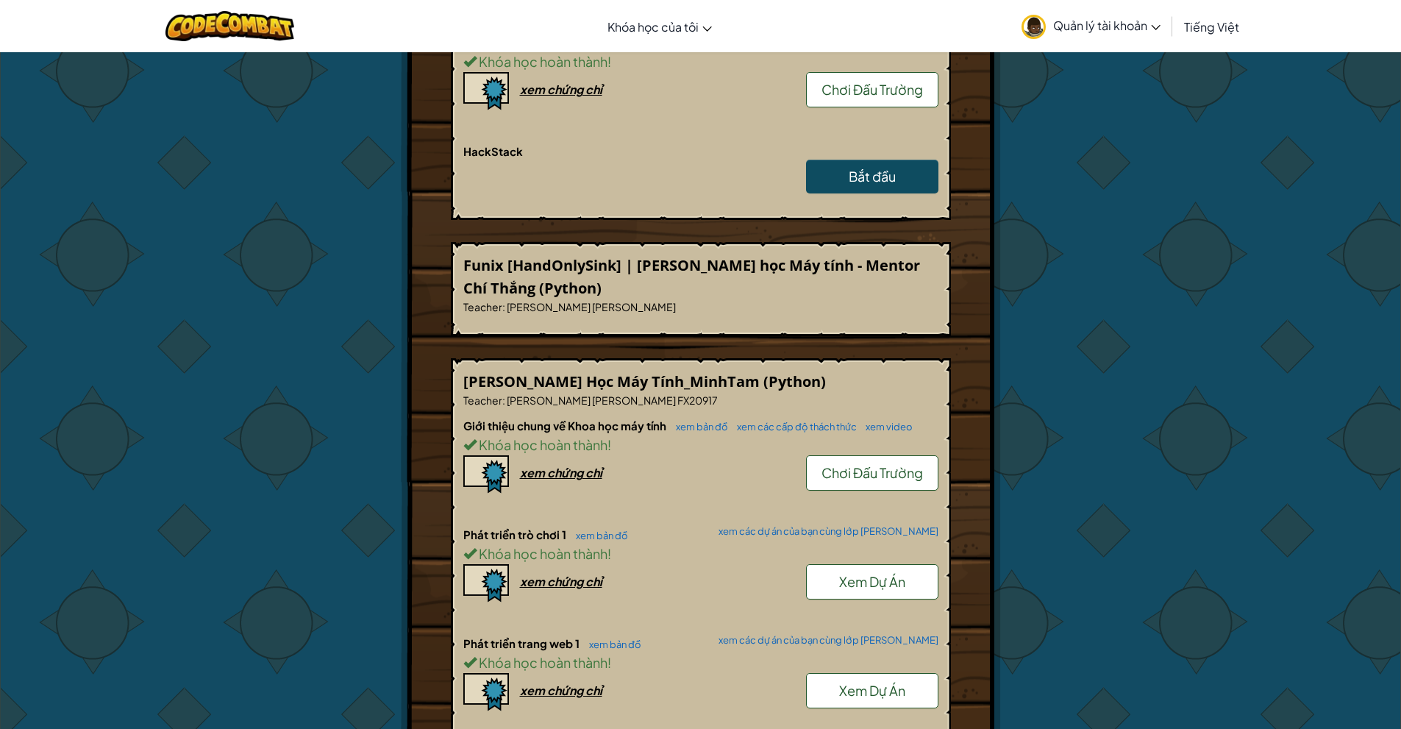
scroll to position [294, 0]
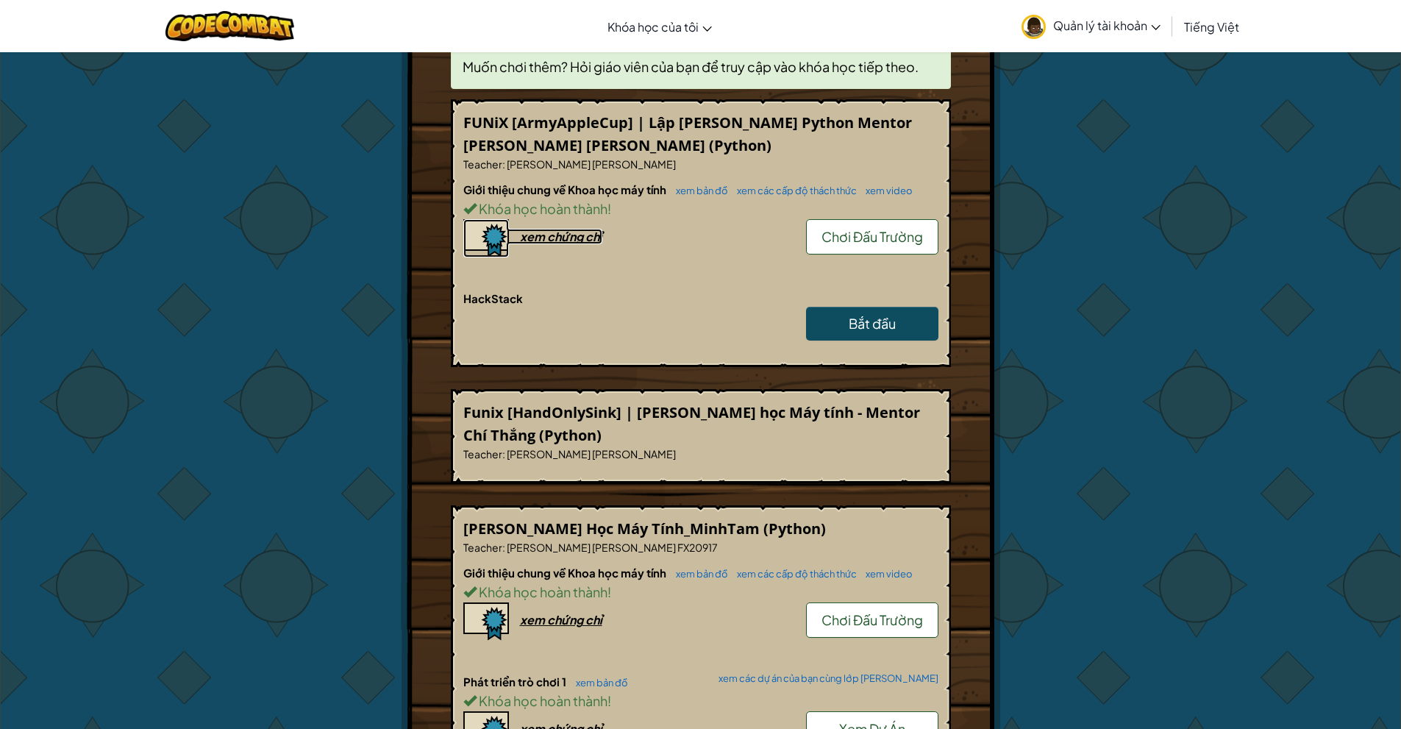
click at [571, 235] on div "xem chứng chỉ" at bounding box center [561, 236] width 82 height 15
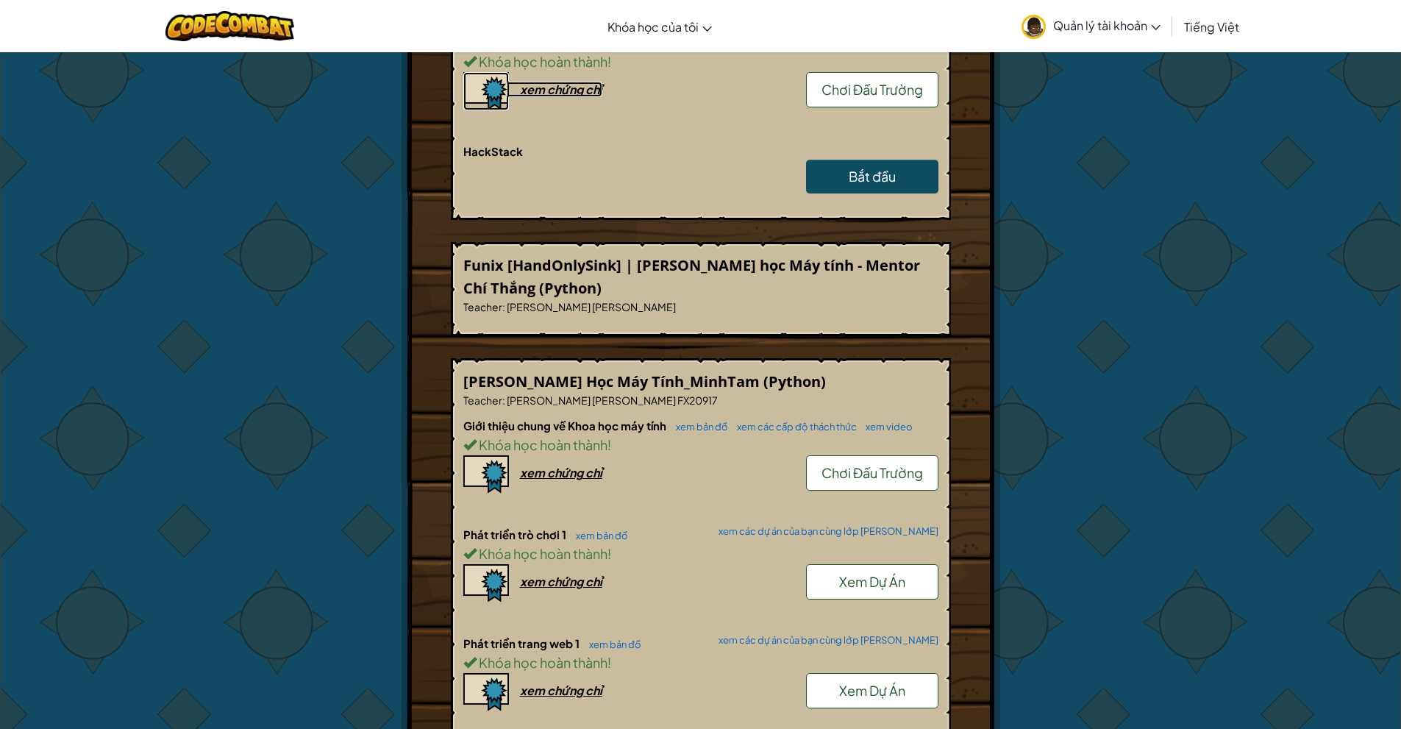
scroll to position [735, 0]
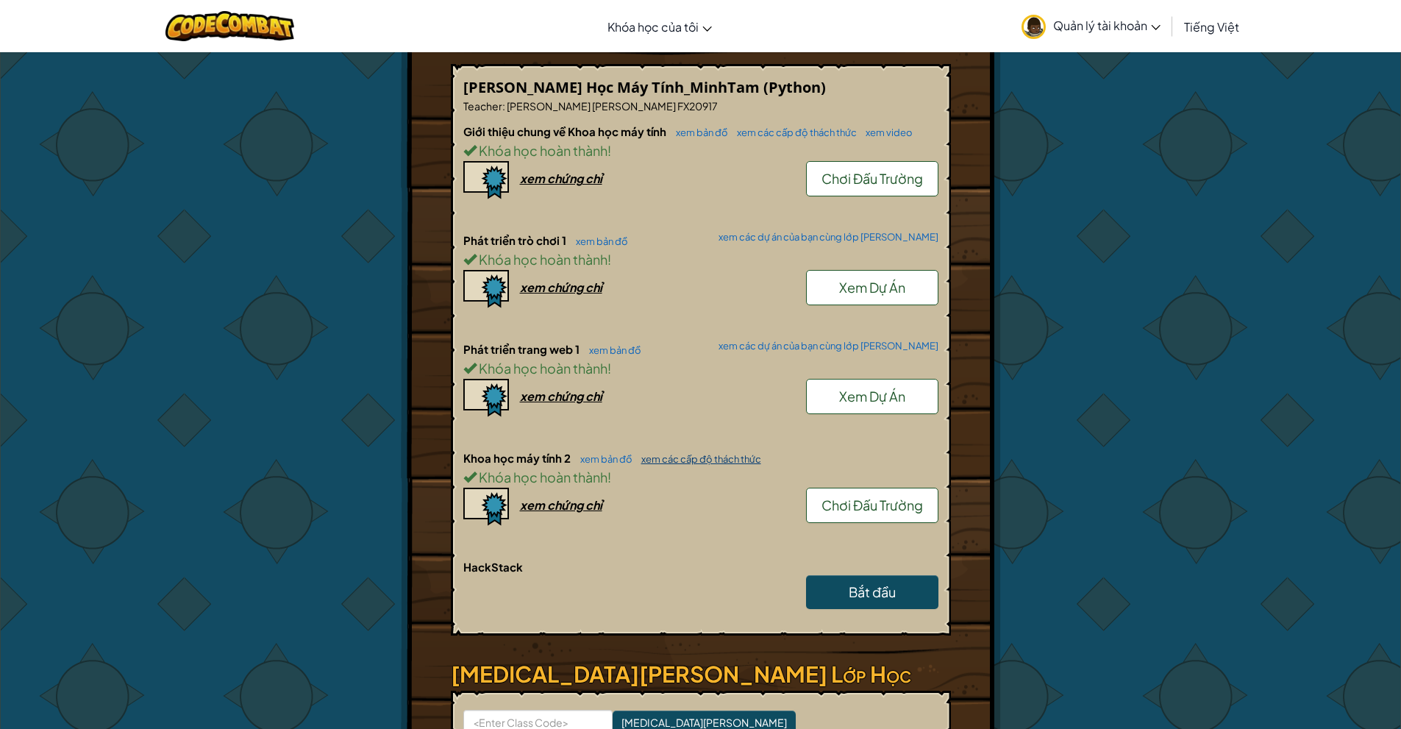
click at [663, 459] on link "xem các cấp độ thách thức" at bounding box center [697, 459] width 127 height 12
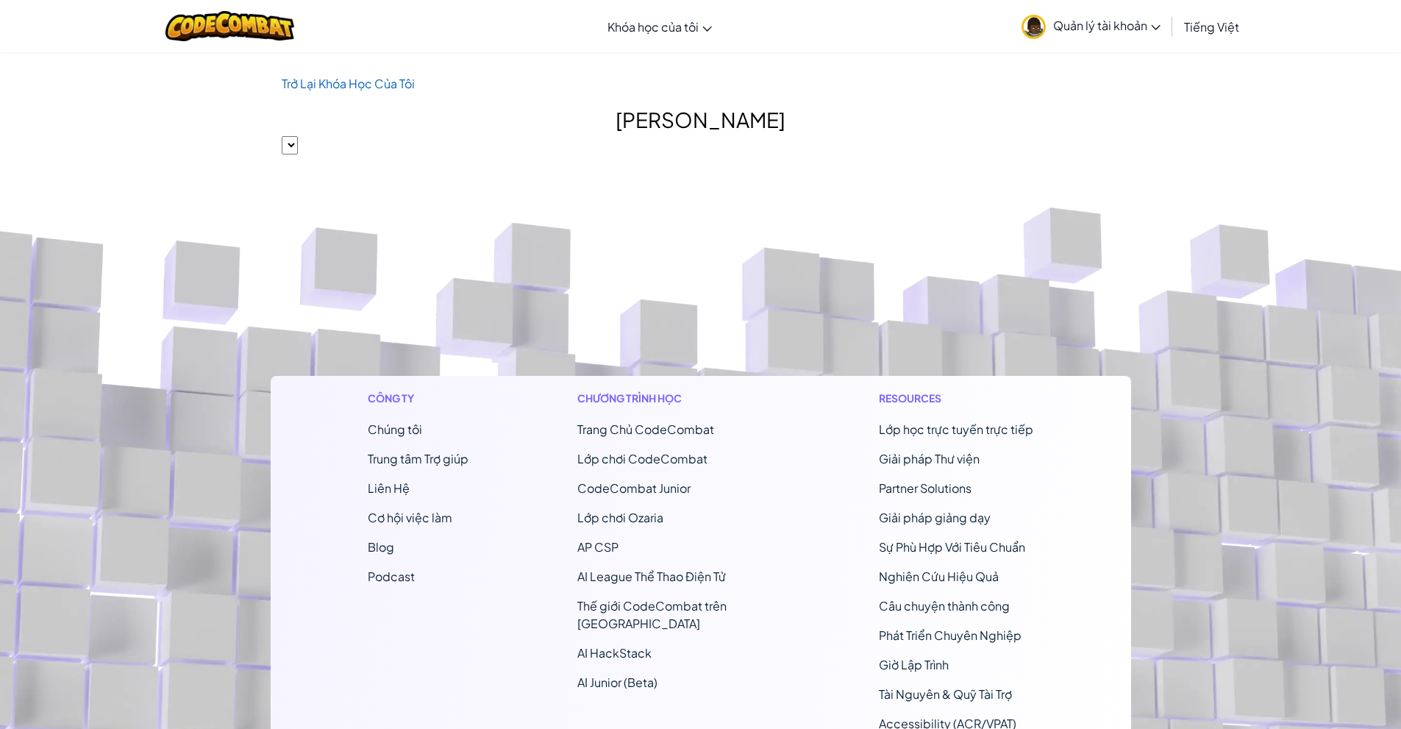
select select "5632661322961295f9428638"
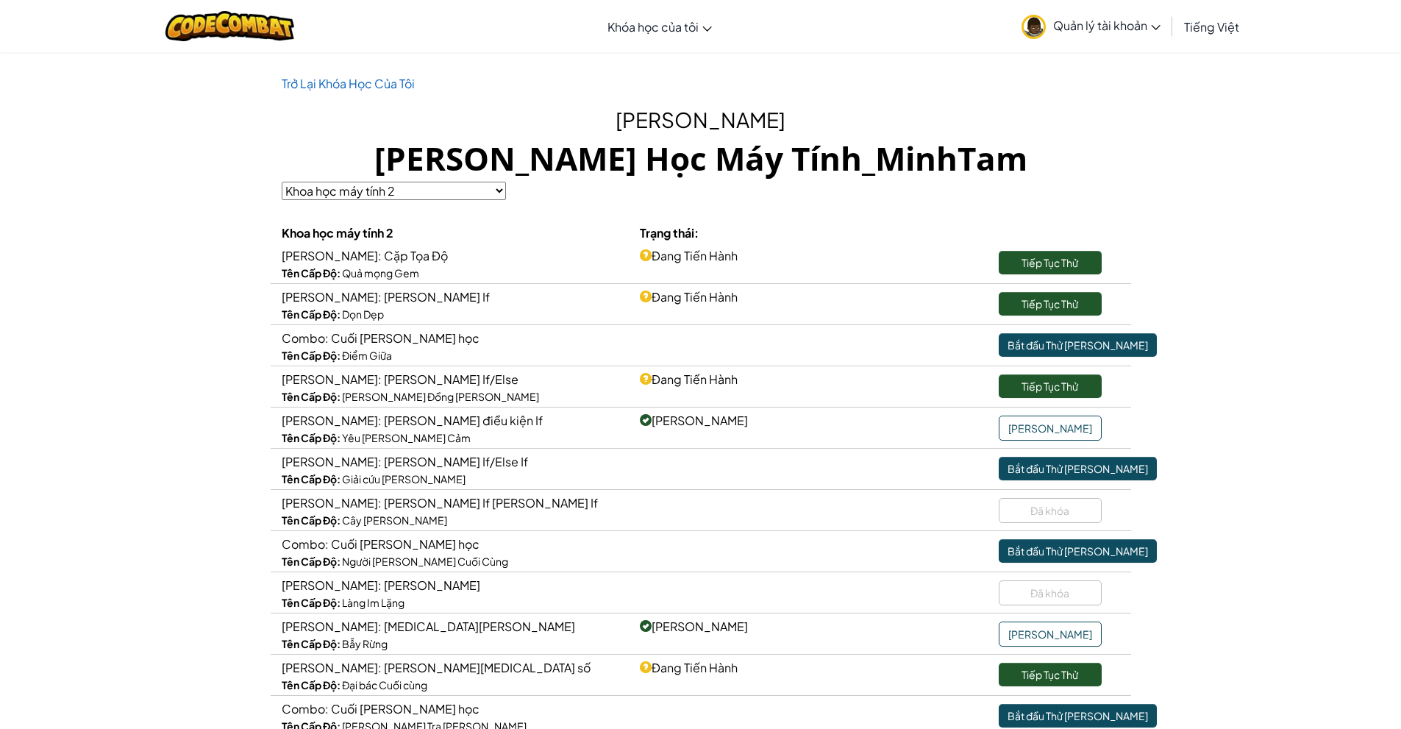
scroll to position [294, 0]
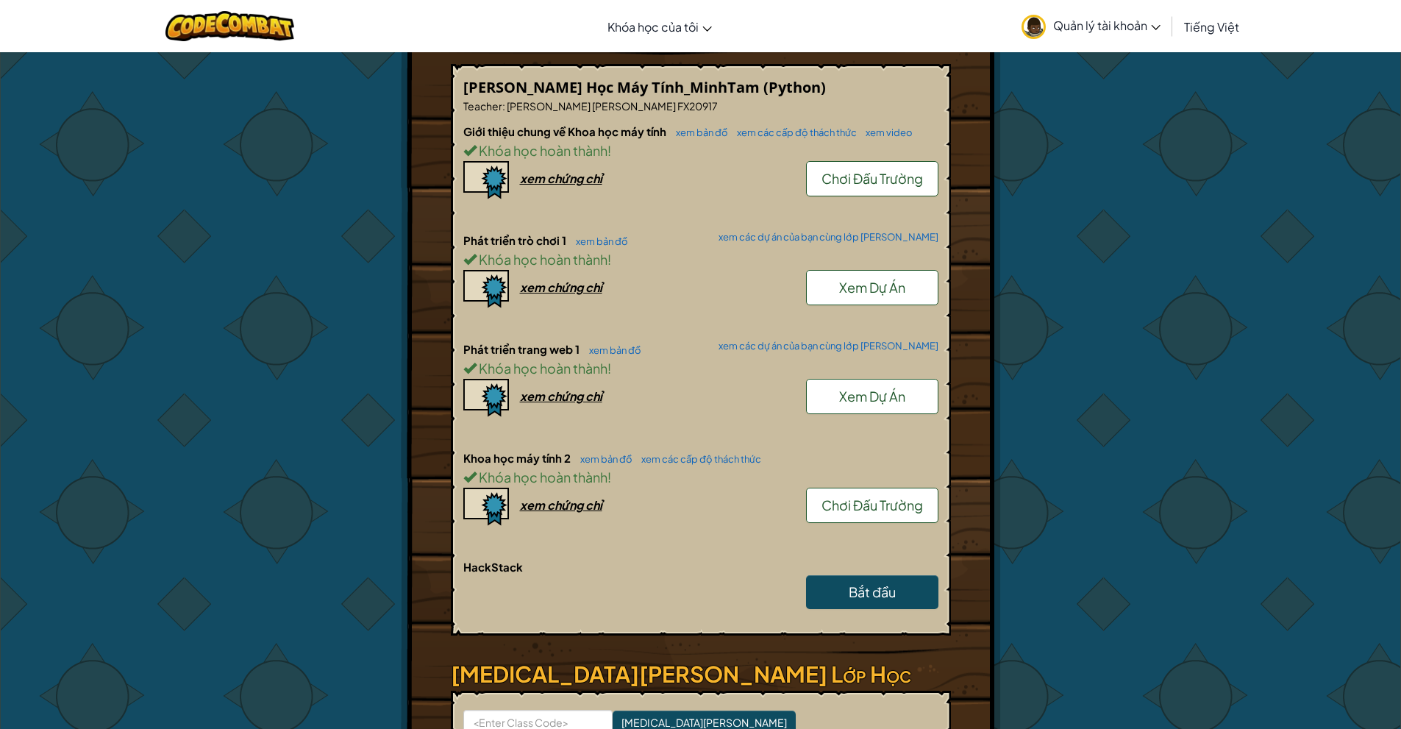
scroll to position [588, 0]
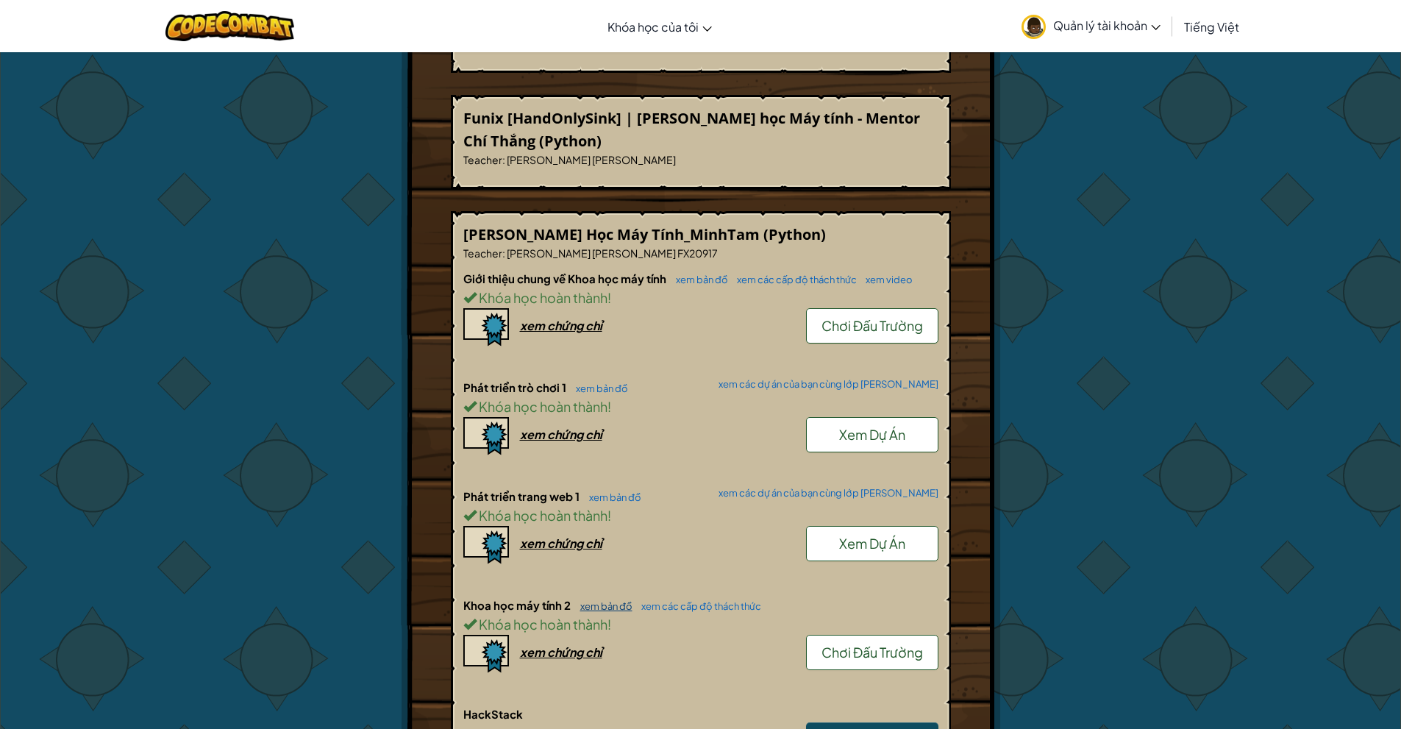
click at [592, 602] on link "xem bản đồ" at bounding box center [603, 606] width 60 height 12
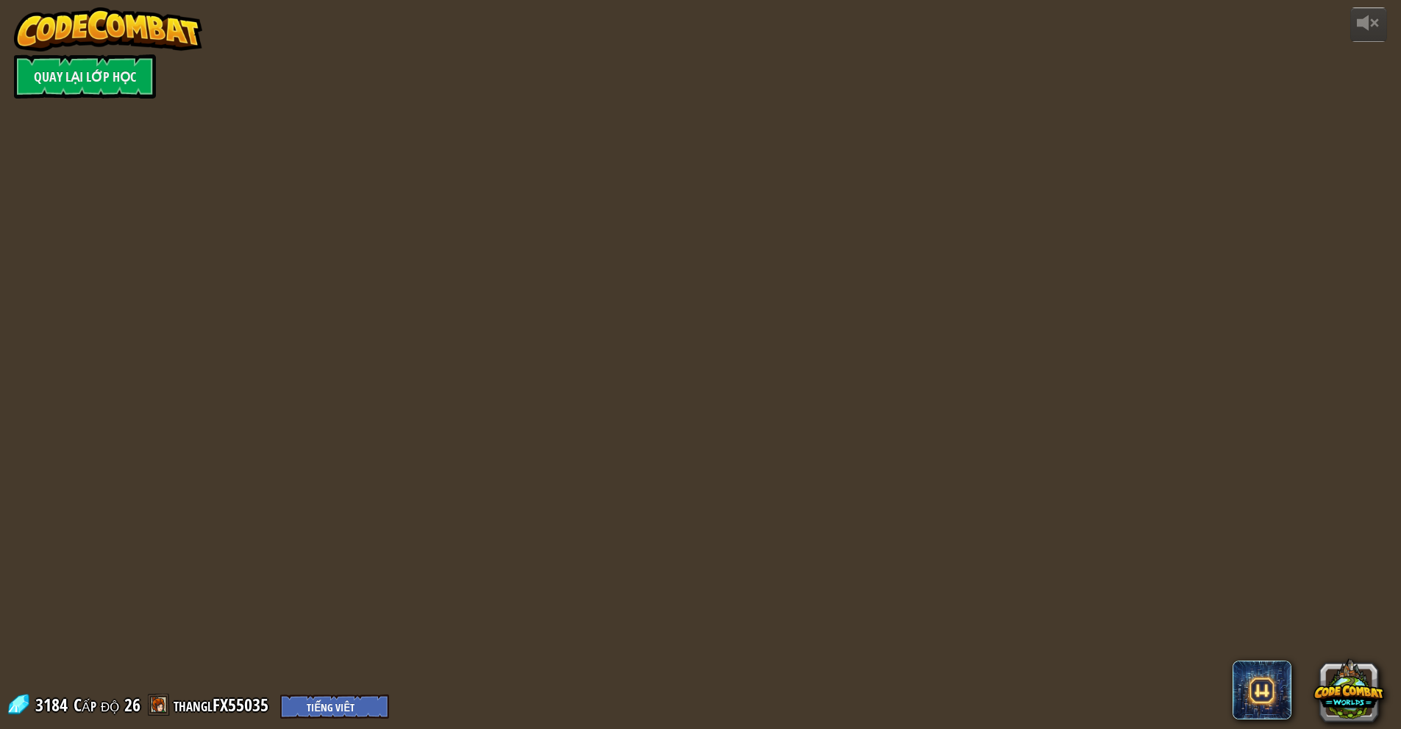
select select "vi"
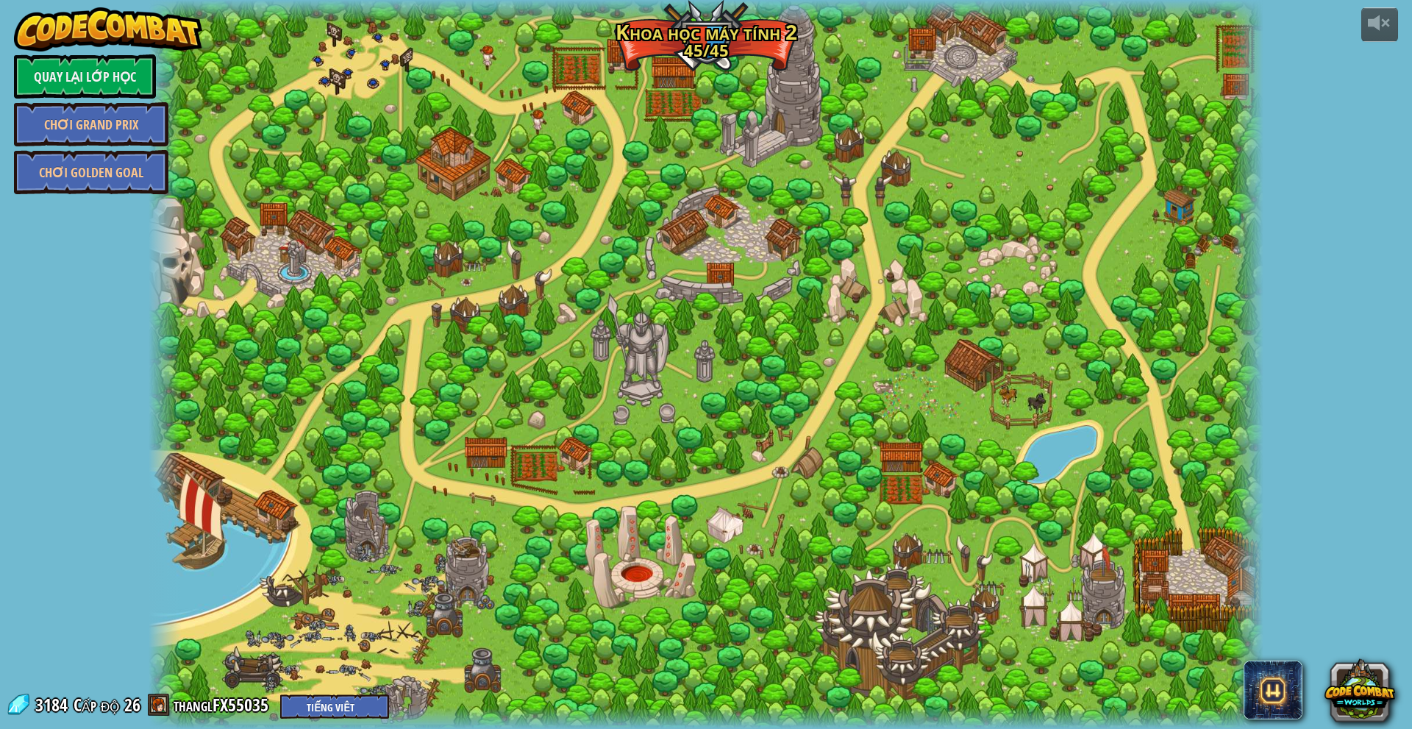
select select "vi"
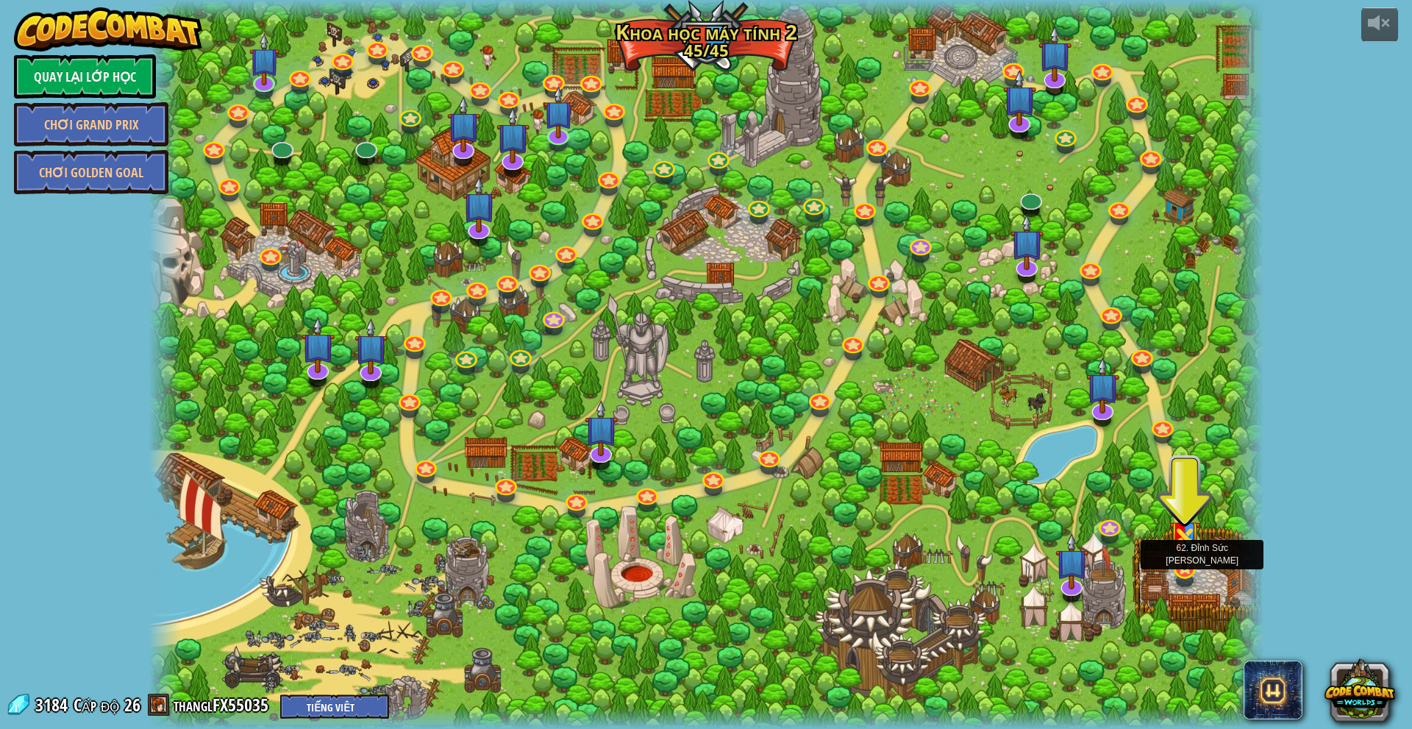
click at [708, 581] on div at bounding box center [1185, 580] width 18 height 13
click at [708, 548] on img at bounding box center [1184, 530] width 30 height 80
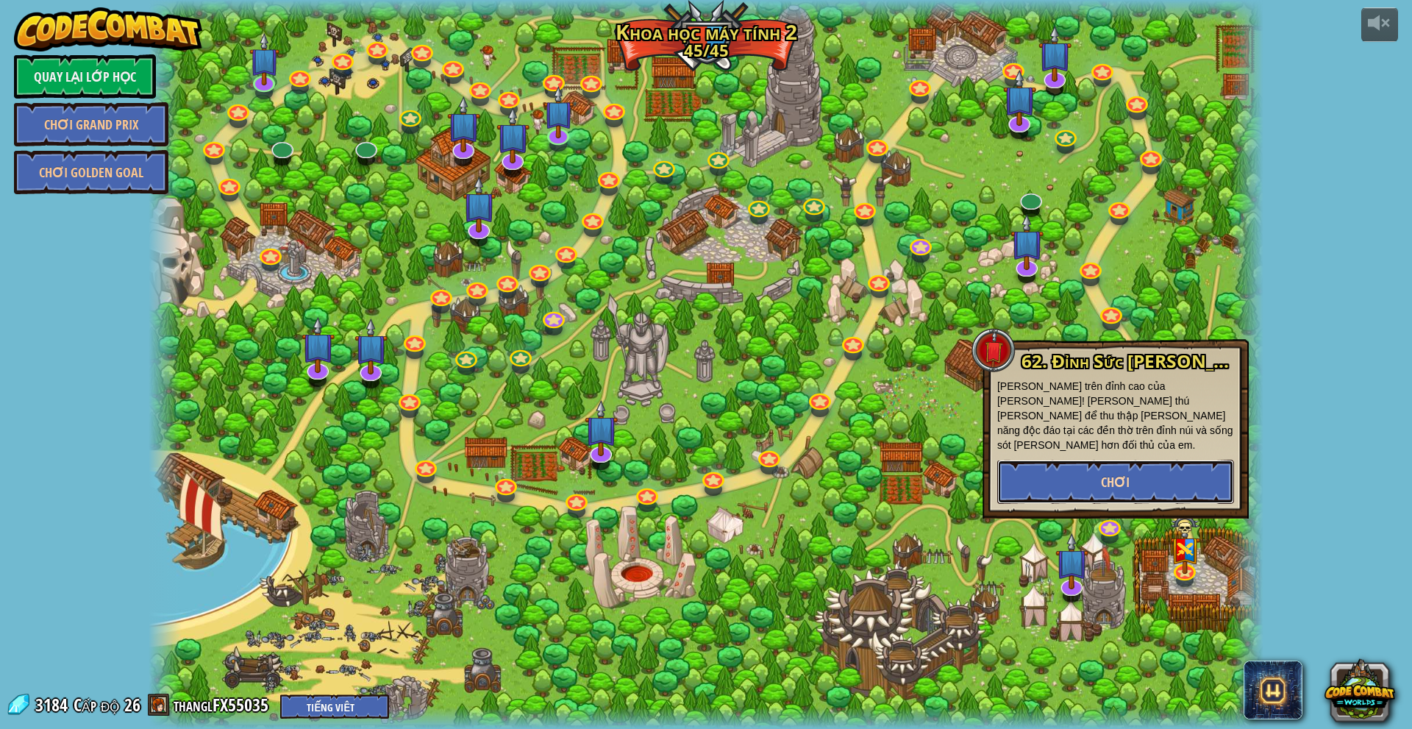
click at [708, 466] on button "Chơi" at bounding box center [1115, 482] width 237 height 44
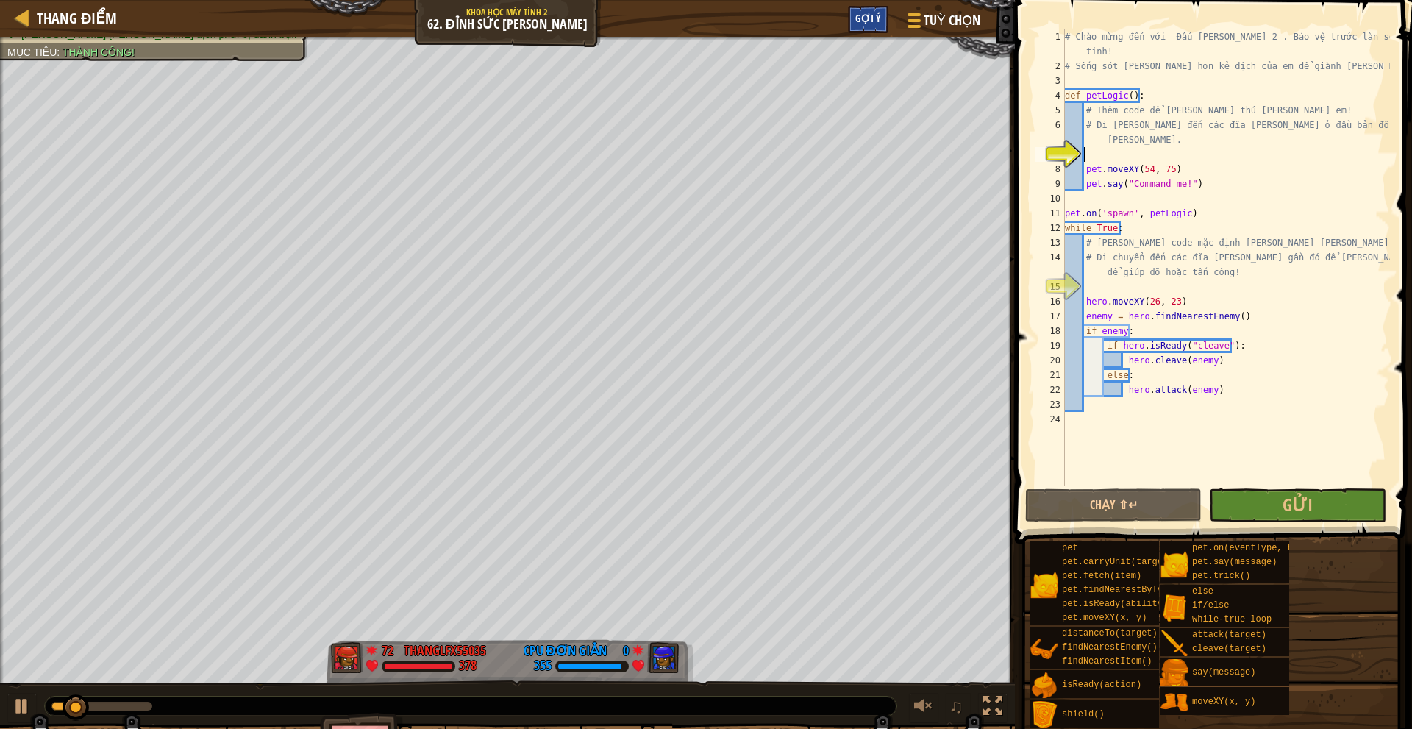
click at [708, 15] on span "Gợi ý" at bounding box center [868, 18] width 26 height 14
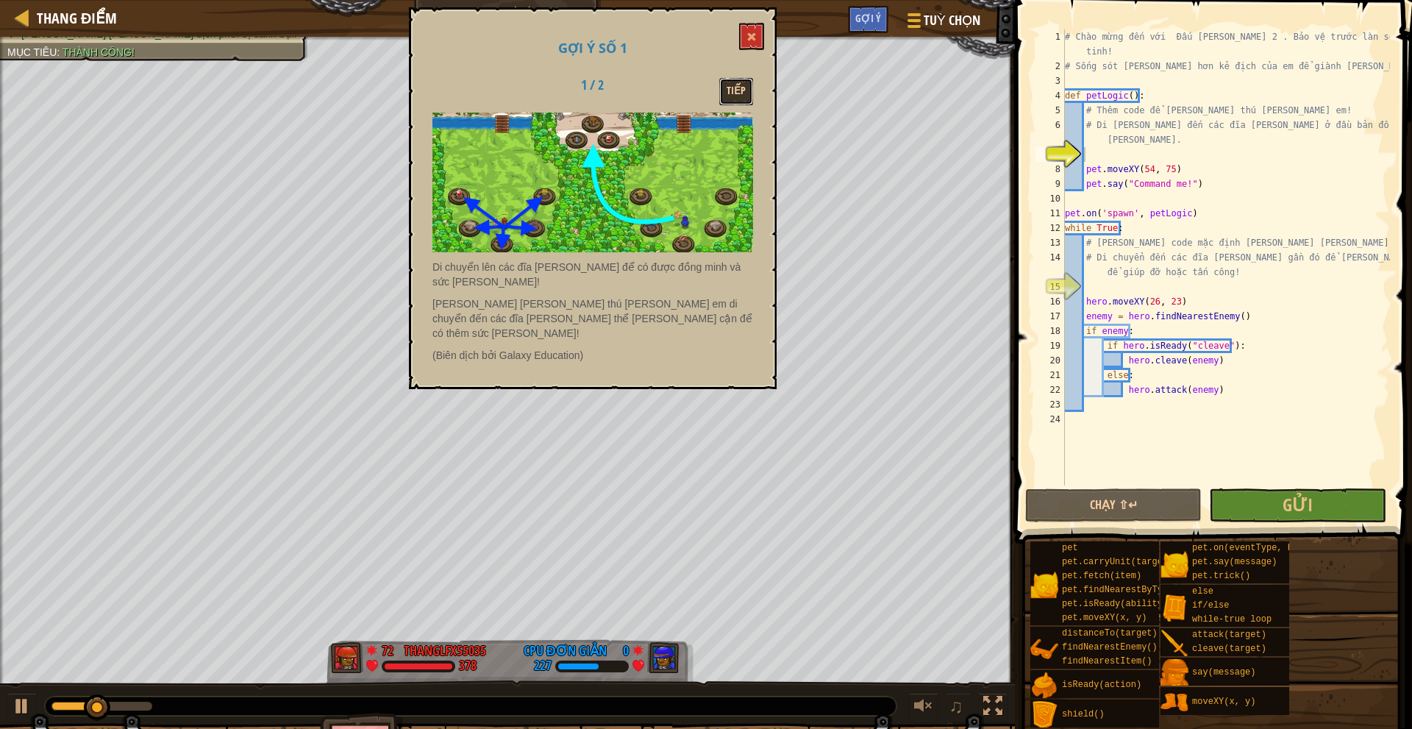
click at [708, 88] on button "Tiếp" at bounding box center [736, 91] width 34 height 27
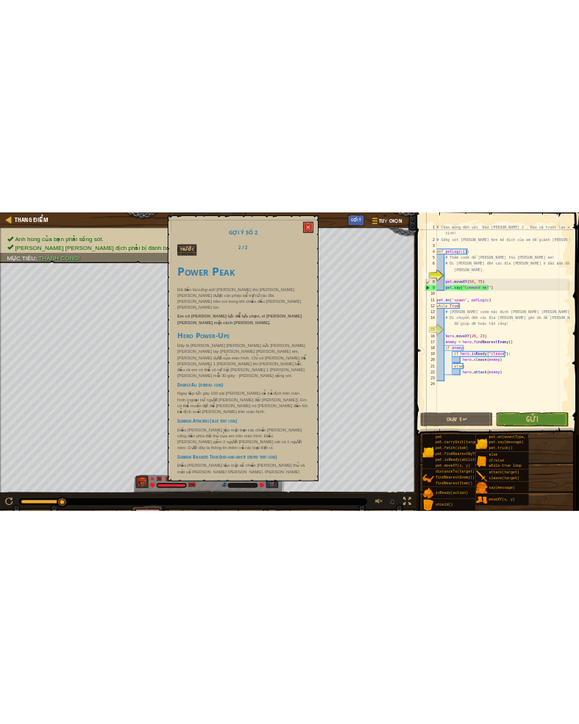
scroll to position [294, 0]
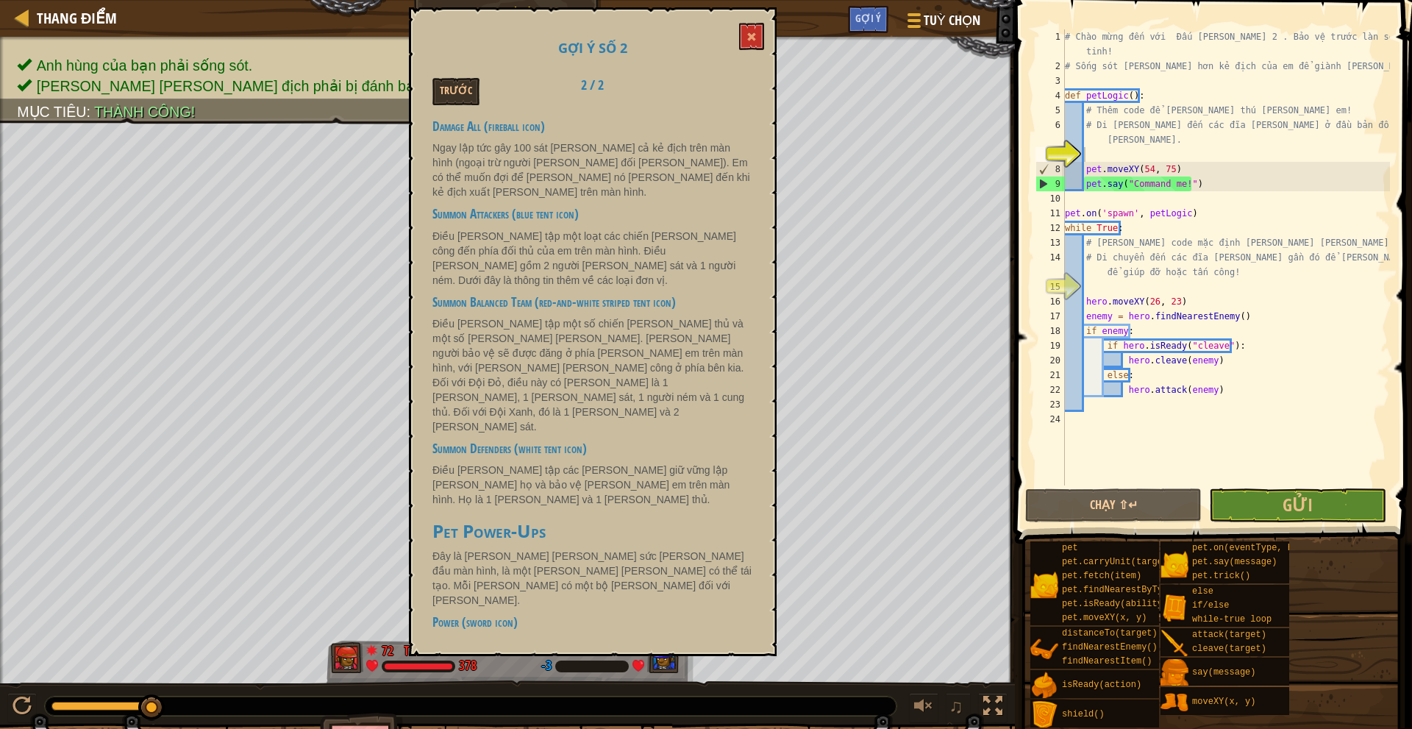
click at [708, 38] on div "Gợi ý số 2 Trước 2 / 2 Power Peak Đã đến lúc sống sót ! [PERSON_NAME] thú [PERS…" at bounding box center [593, 331] width 368 height 649
click at [708, 38] on span at bounding box center [751, 37] width 10 height 10
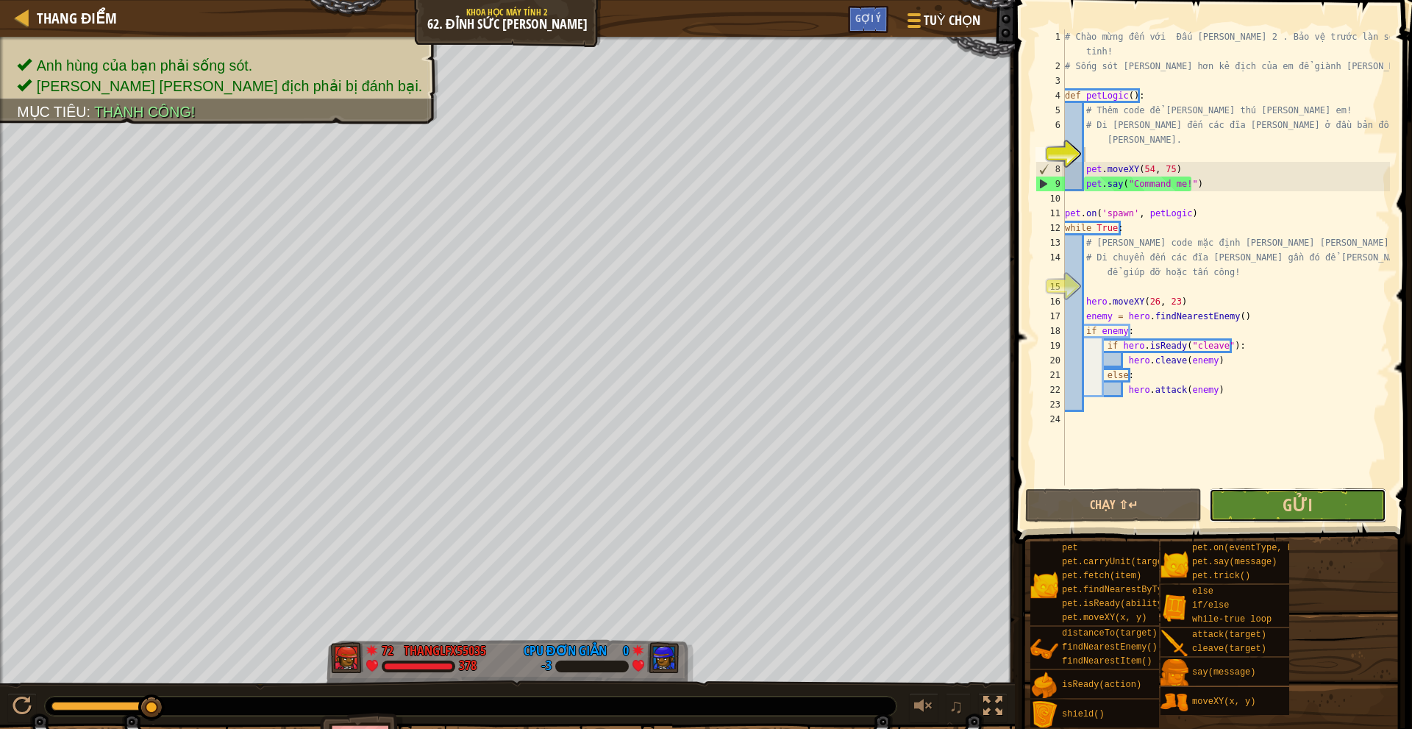
click at [708, 502] on button "Gửi" at bounding box center [1297, 505] width 176 height 34
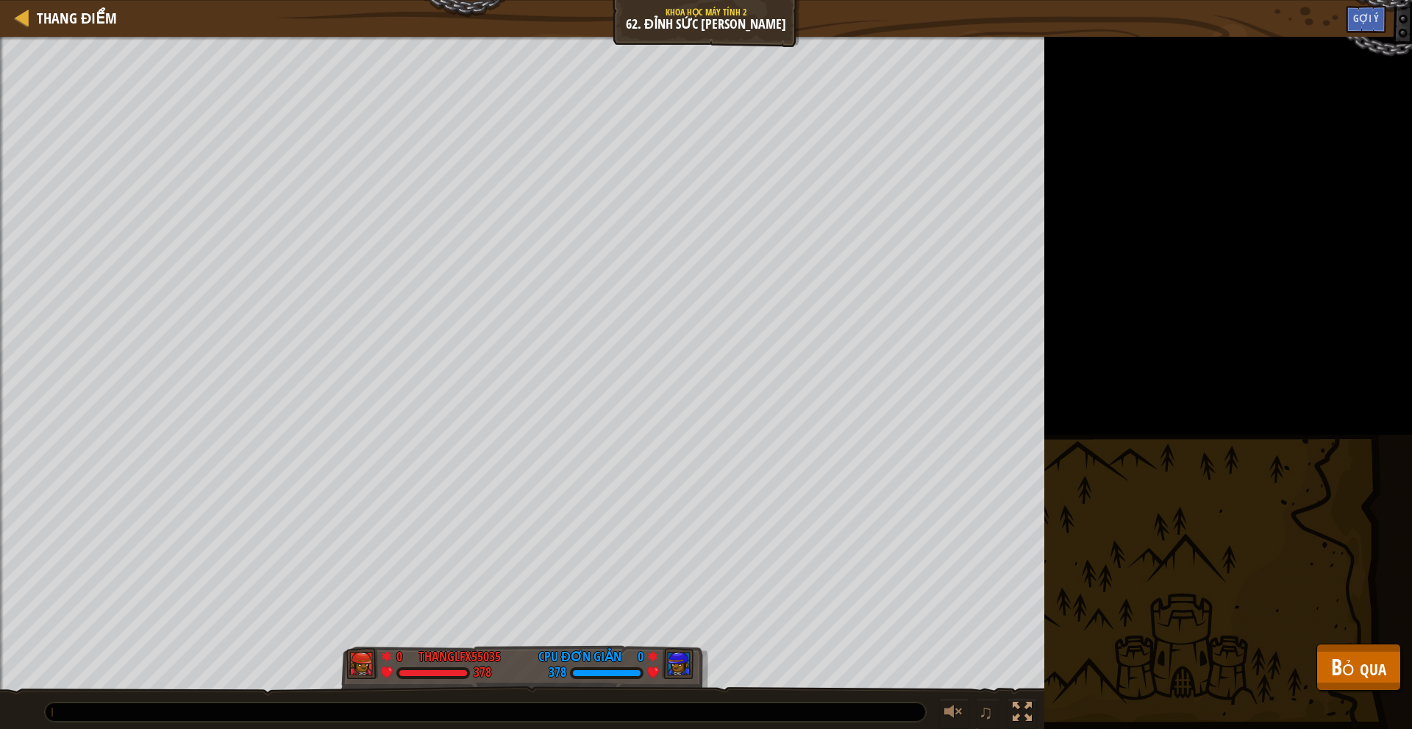
click at [708, 666] on div "[PERSON_NAME] của bạn phải sống sót. [PERSON_NAME] [PERSON_NAME] địch phải bị đ…" at bounding box center [706, 383] width 1412 height 693
click at [708, 658] on span "Bỏ qua" at bounding box center [1358, 667] width 55 height 30
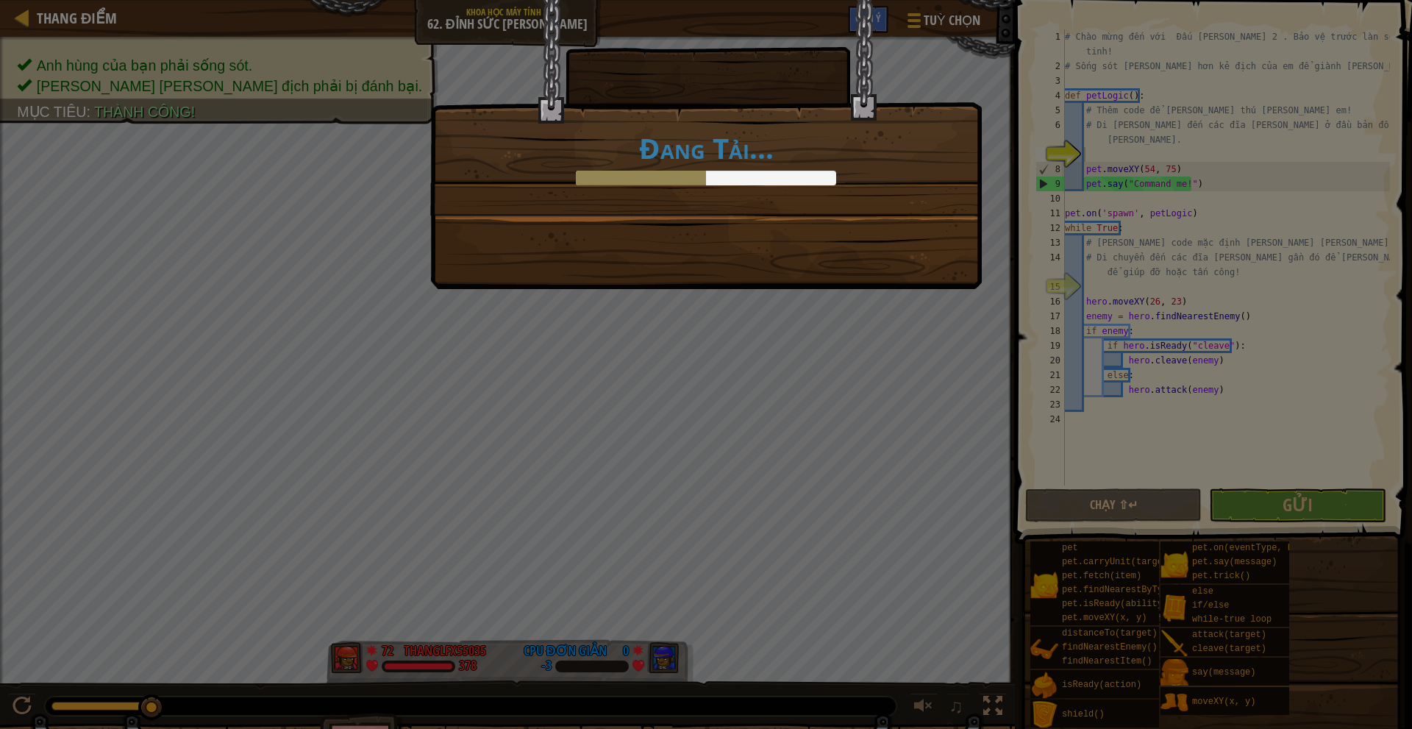
drag, startPoint x: 73, startPoint y: 705, endPoint x: 477, endPoint y: 635, distance: 410.4
click at [381, 696] on div "Đang Tải..." at bounding box center [706, 364] width 1412 height 729
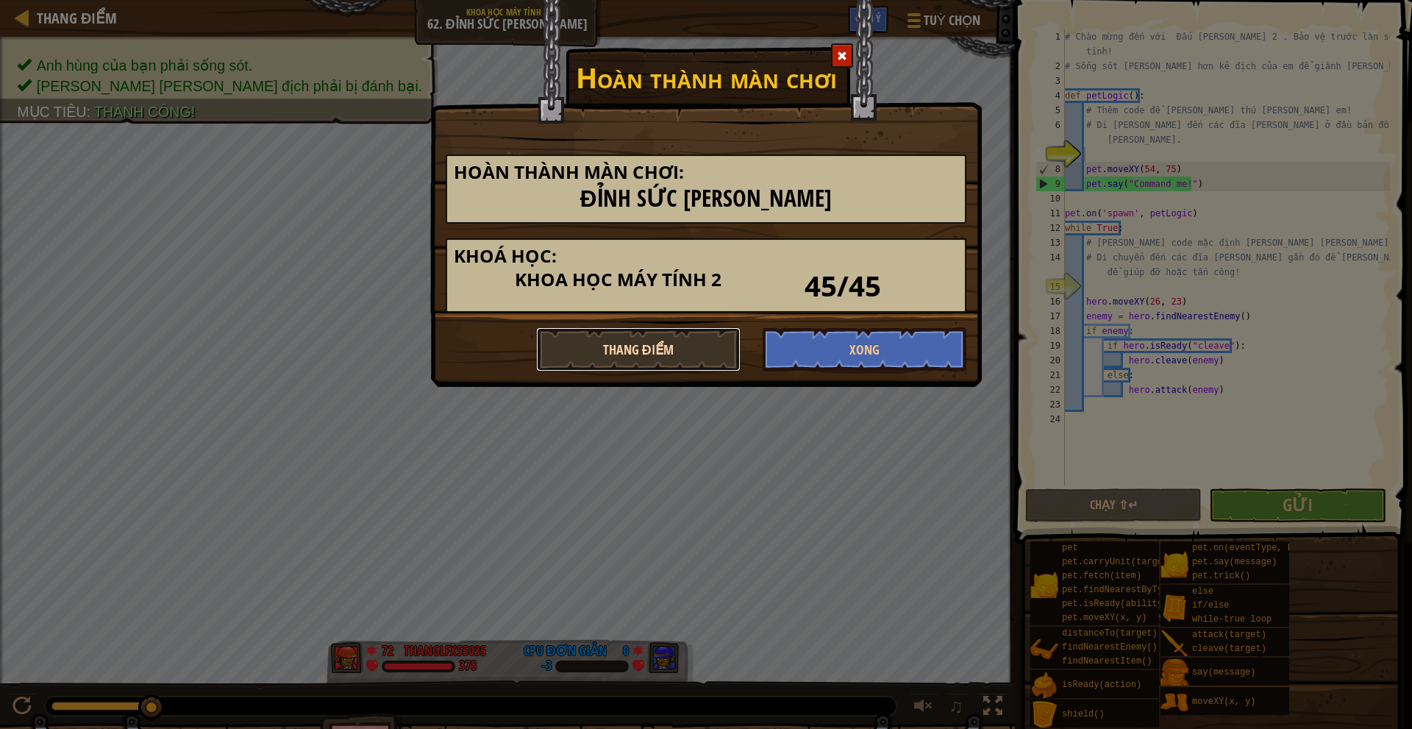
click at [641, 351] on button "Thang điểm" at bounding box center [638, 349] width 204 height 44
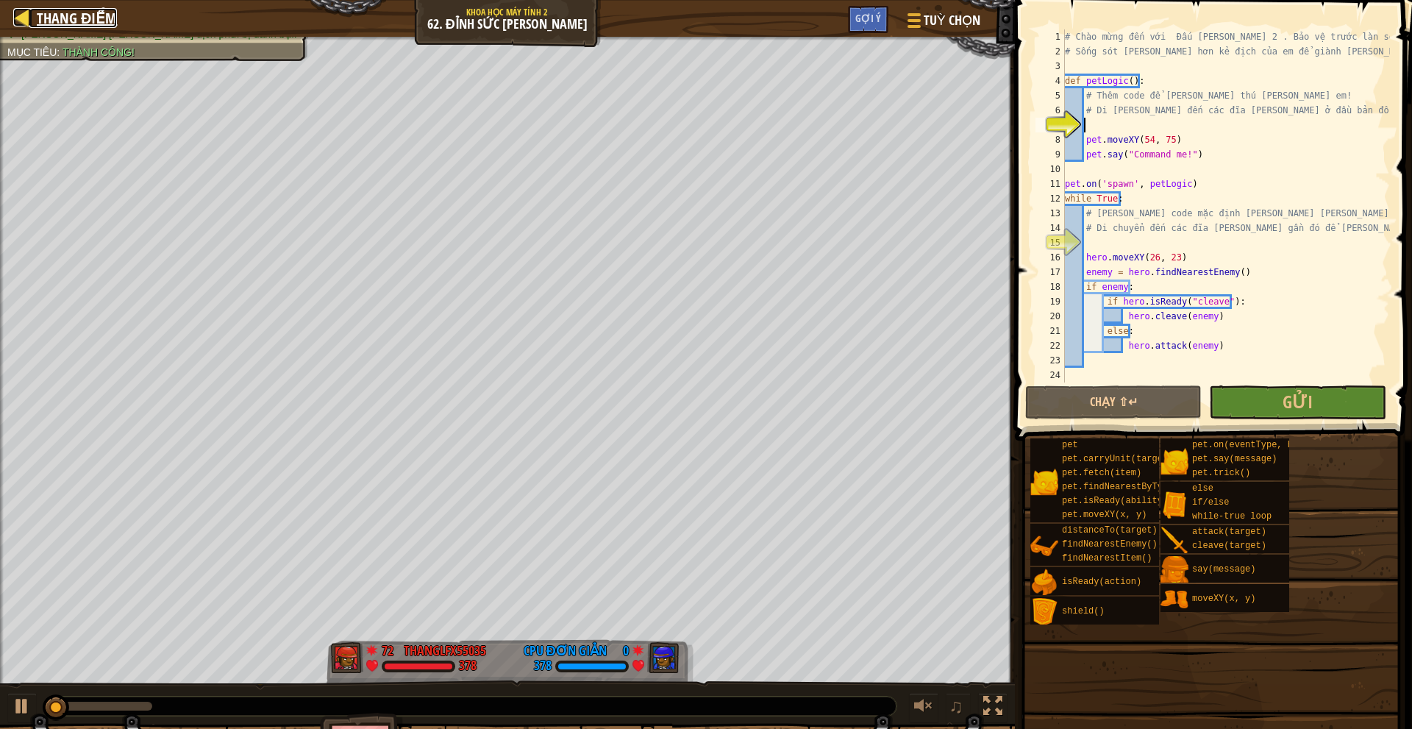
click at [63, 21] on span "Thang điểm" at bounding box center [77, 18] width 80 height 20
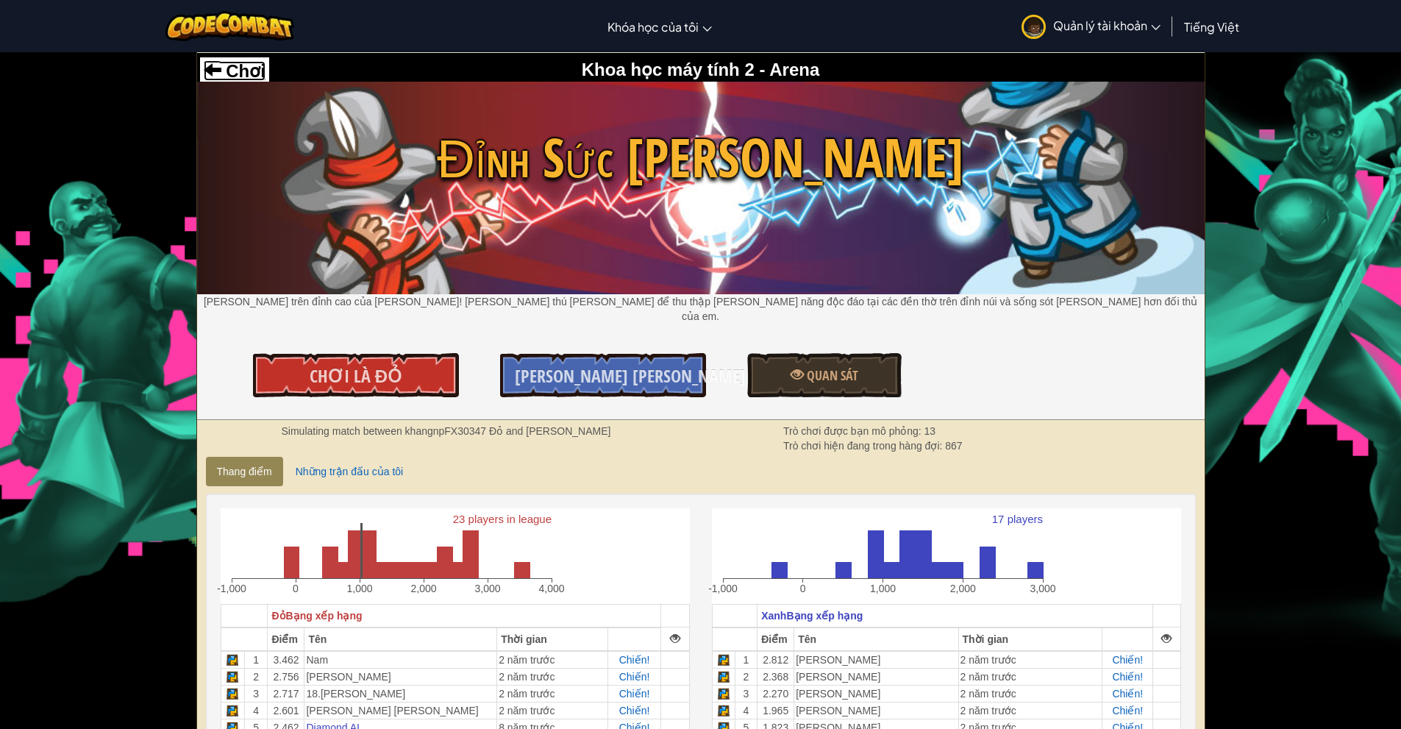
click at [207, 65] on span at bounding box center [213, 69] width 18 height 18
select select "vi"
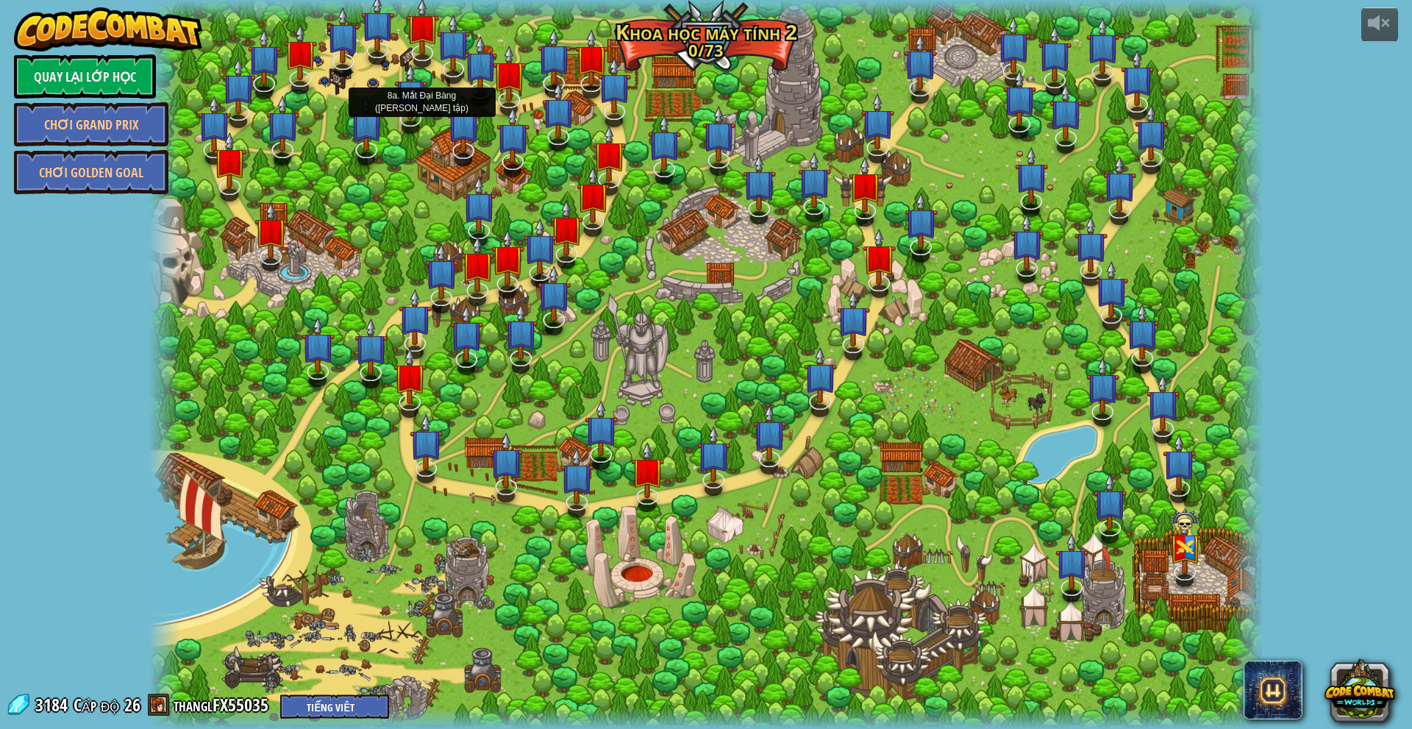
select select "vi"
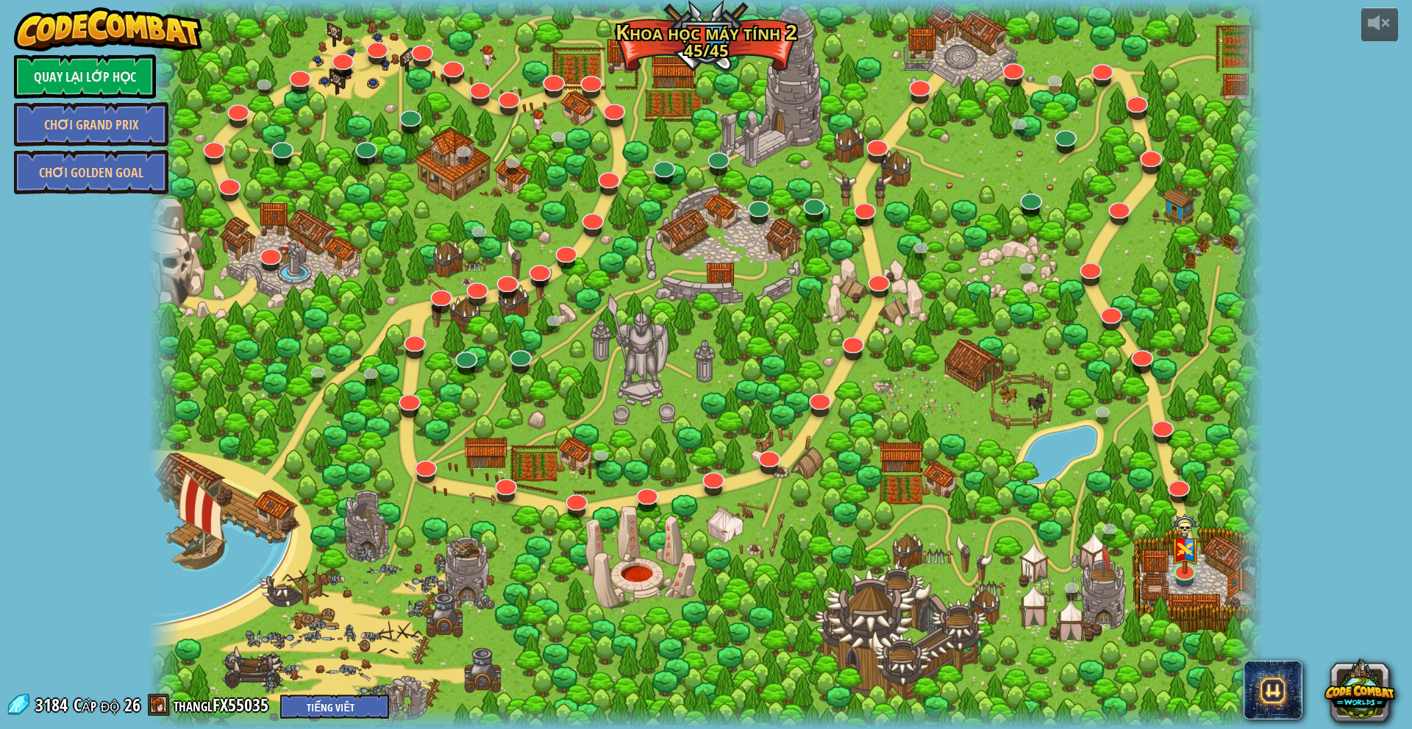
select select "vi"
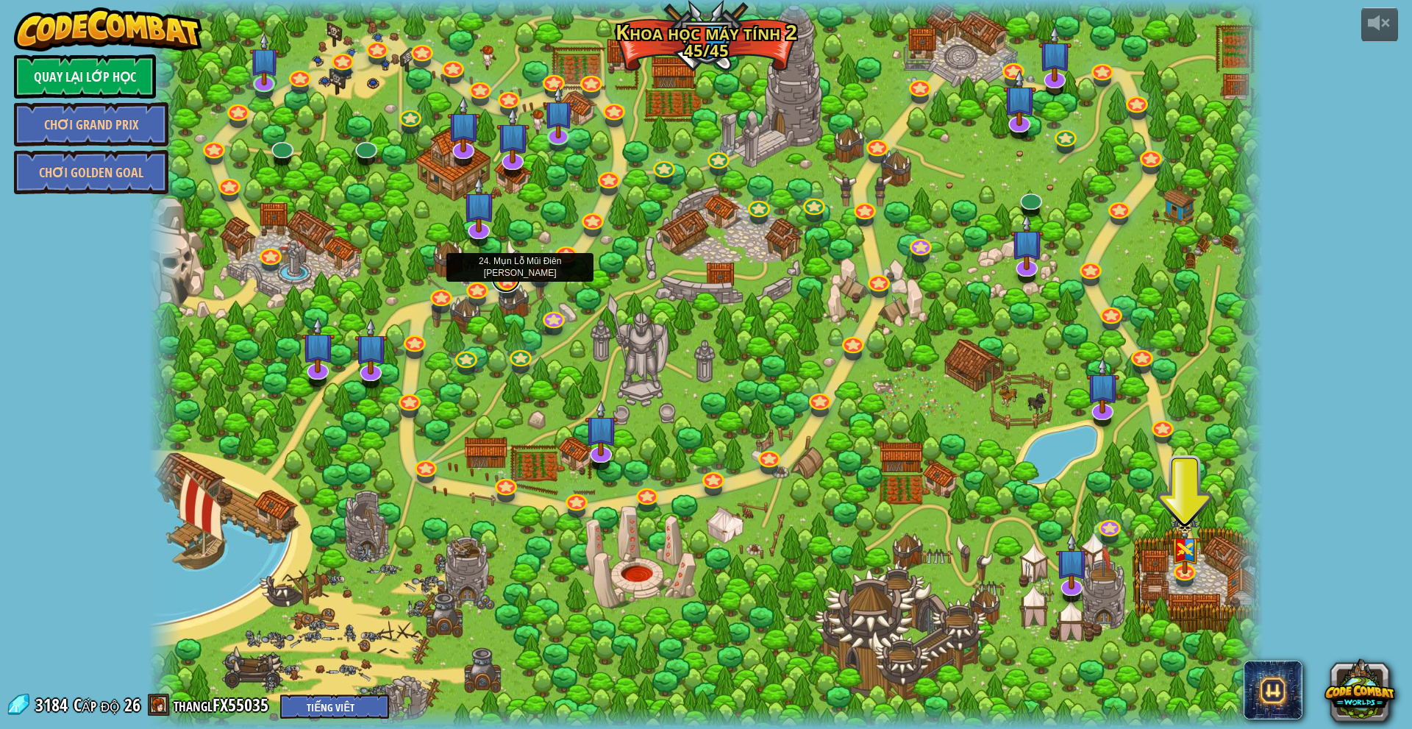
click at [502, 275] on link at bounding box center [505, 277] width 29 height 29
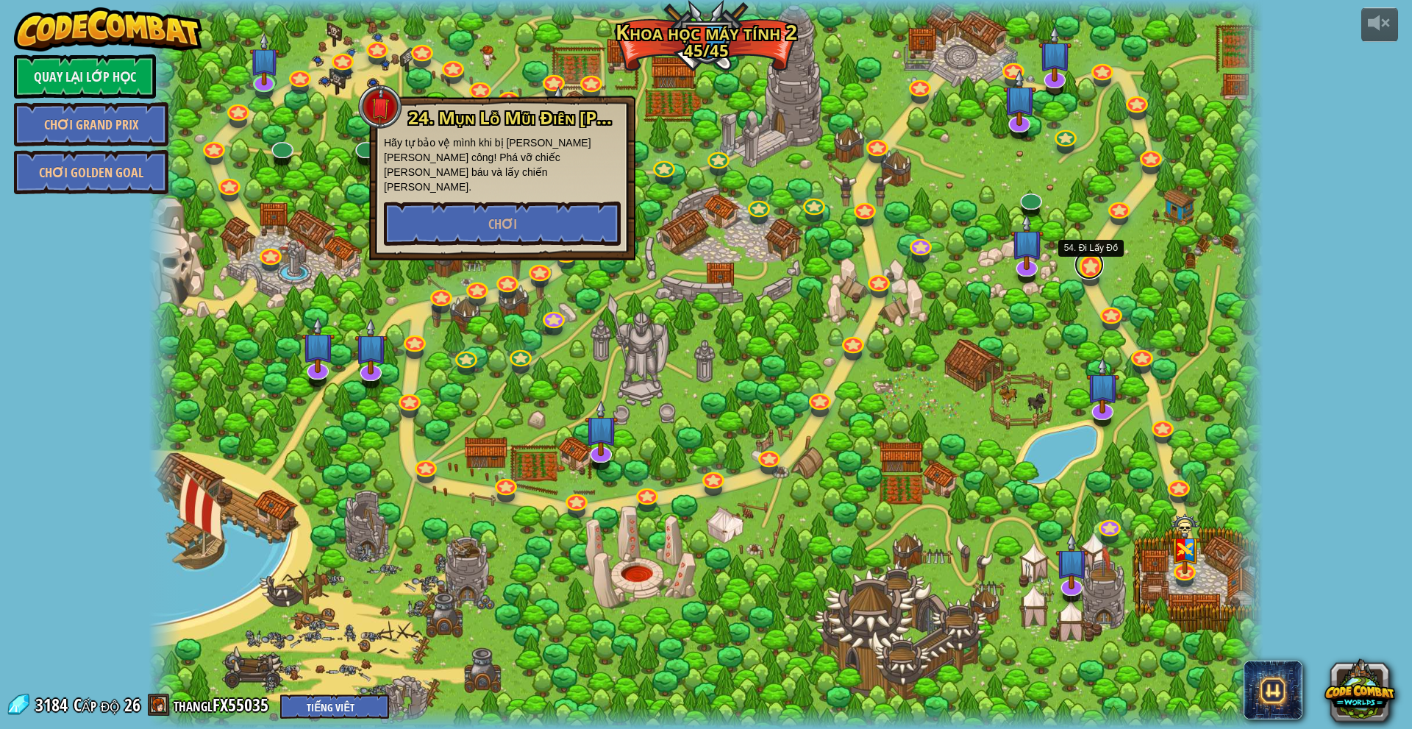
click at [708, 273] on link at bounding box center [1088, 264] width 29 height 29
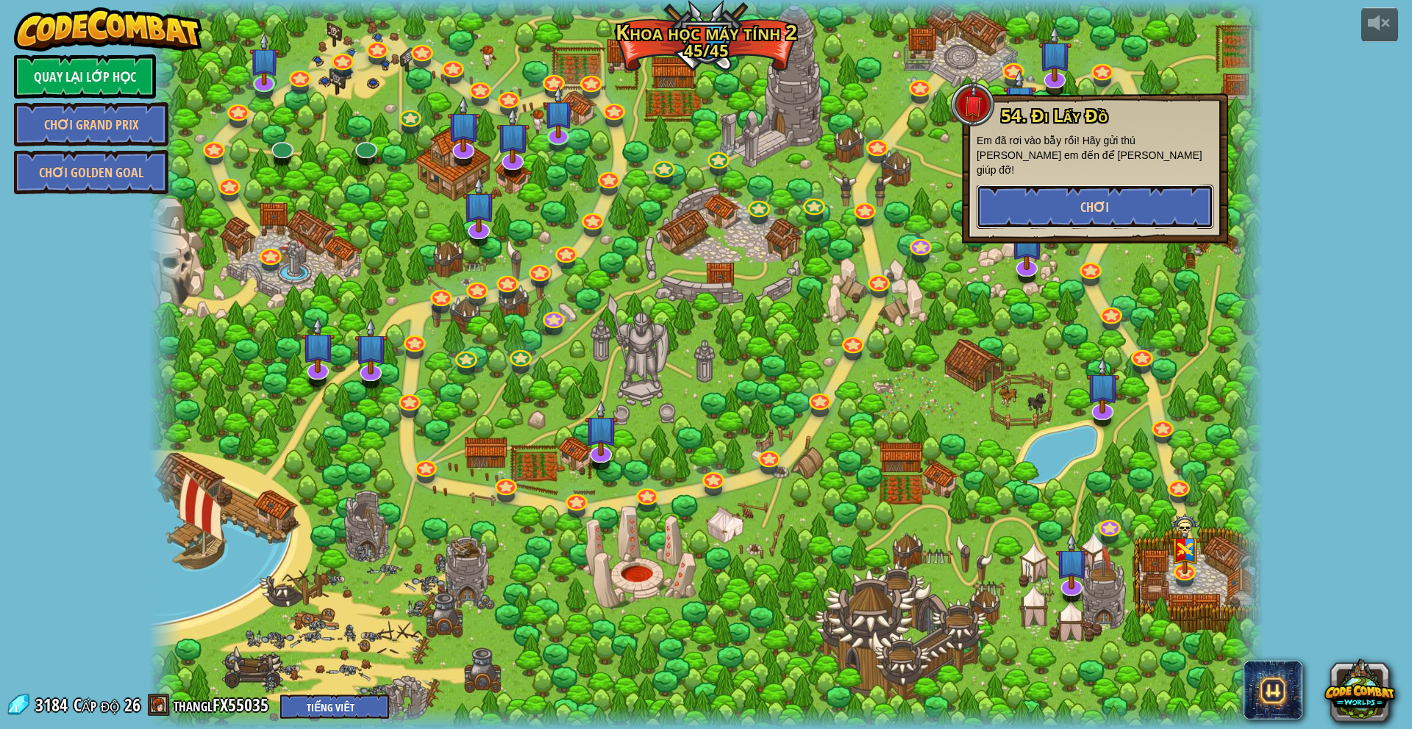
click at [708, 185] on button "Chơi" at bounding box center [1095, 207] width 237 height 44
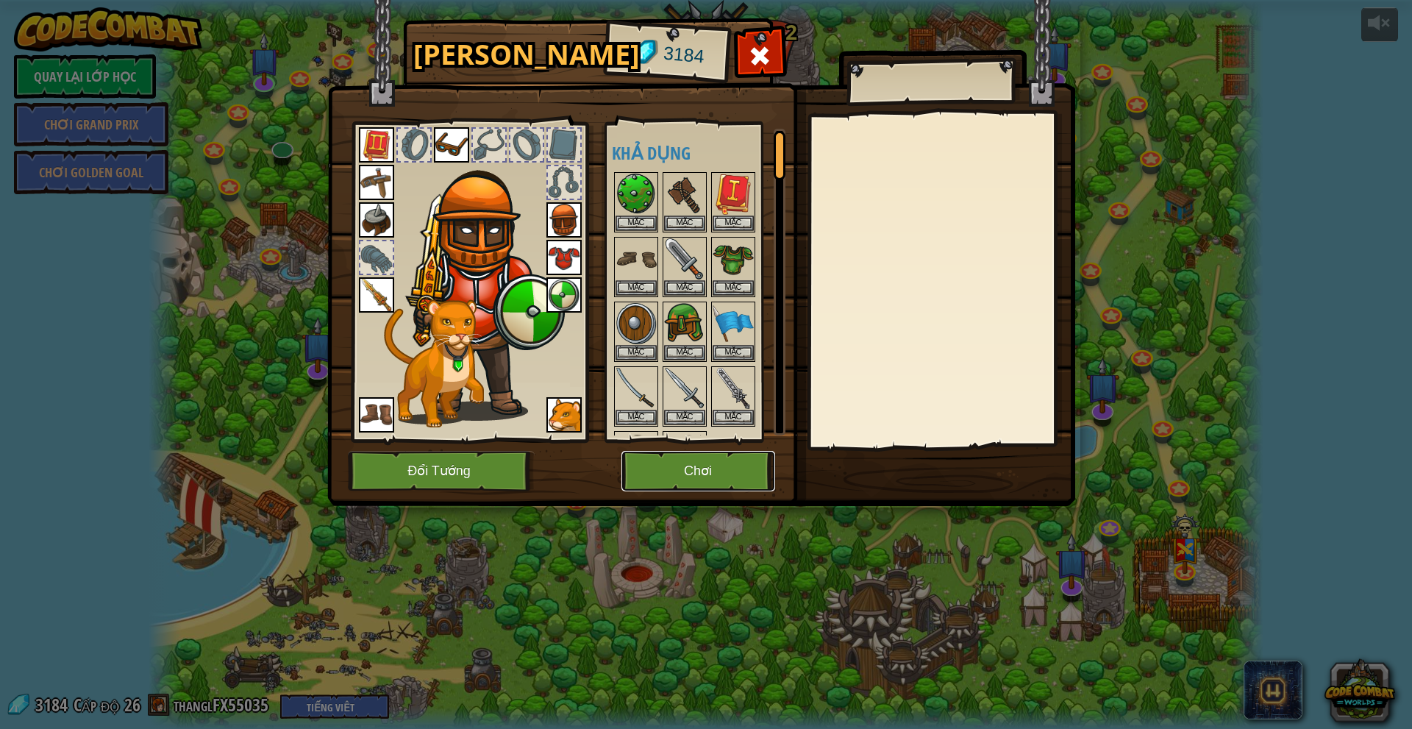
click at [685, 479] on button "Chơi" at bounding box center [698, 471] width 154 height 40
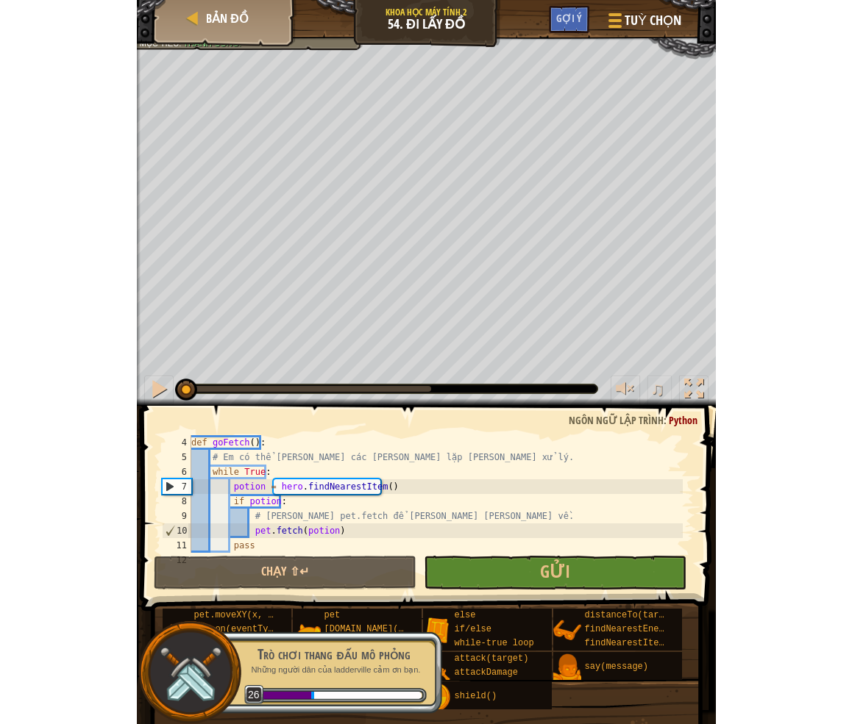
scroll to position [88, 0]
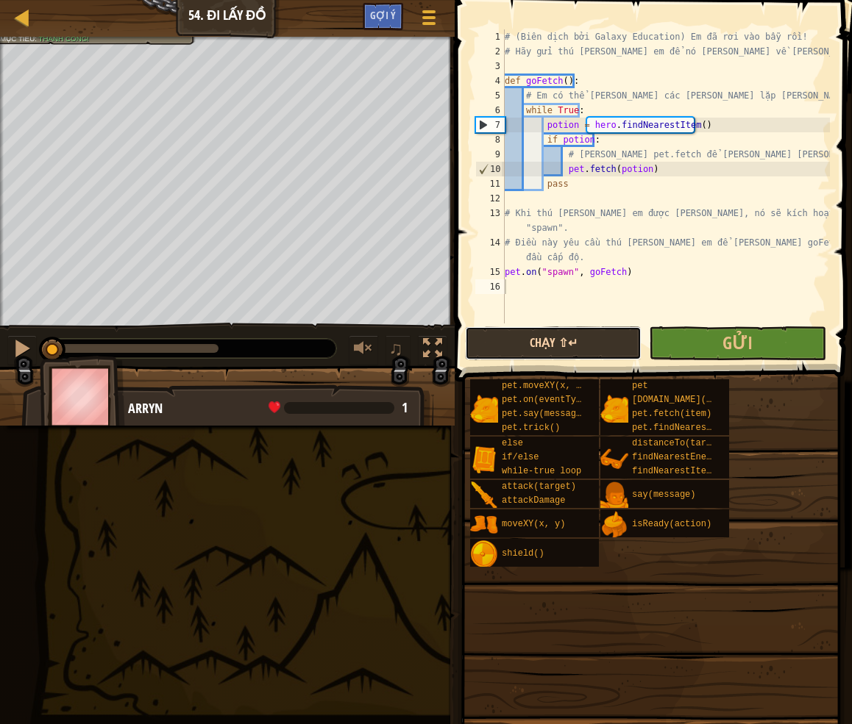
click at [566, 345] on button "Chạy ⇧↵" at bounding box center [553, 343] width 176 height 34
click at [564, 343] on button "Chạy ⇧↵" at bounding box center [553, 343] width 176 height 34
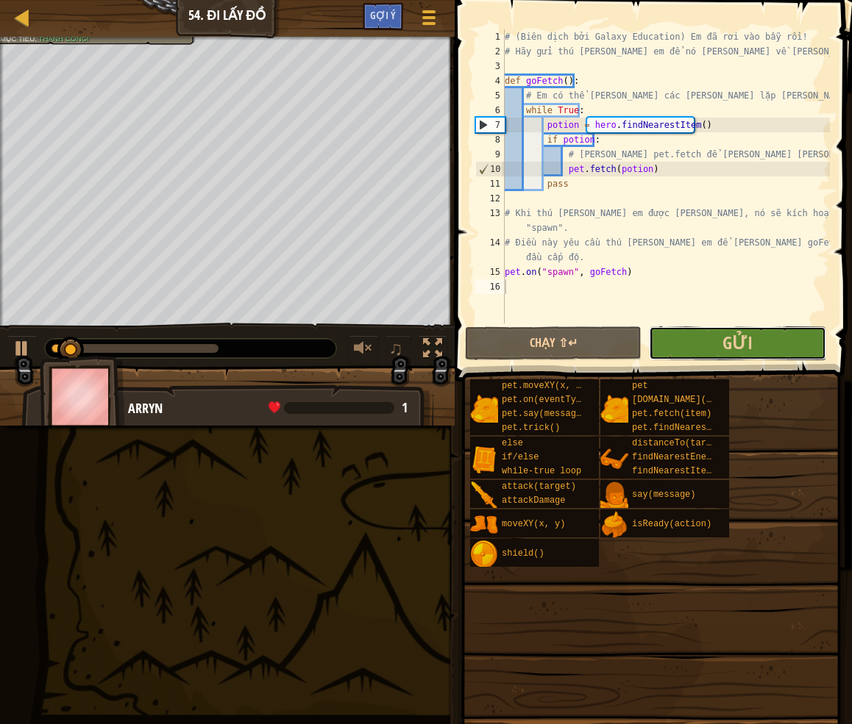
click at [703, 349] on button "Gửi" at bounding box center [737, 343] width 176 height 34
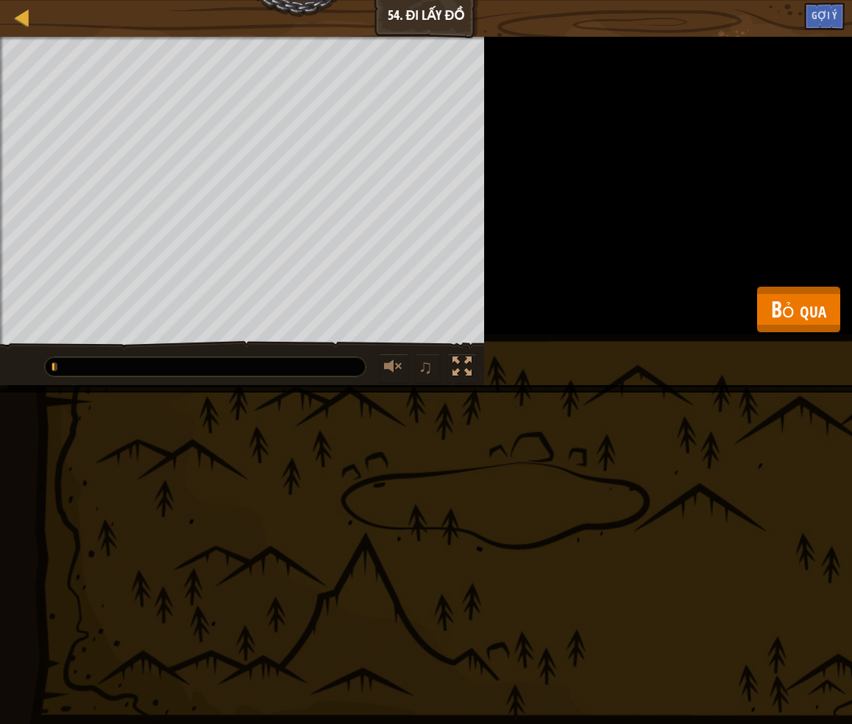
drag, startPoint x: 746, startPoint y: 316, endPoint x: 802, endPoint y: 305, distance: 56.2
click at [708, 313] on div "Bản đồ [PERSON_NAME] học máy tính 2 54. Đi Lấy Đồ [PERSON_NAME] [PERSON_NAME] G…" at bounding box center [426, 362] width 852 height 724
click at [708, 303] on span "Bỏ qua" at bounding box center [798, 309] width 55 height 30
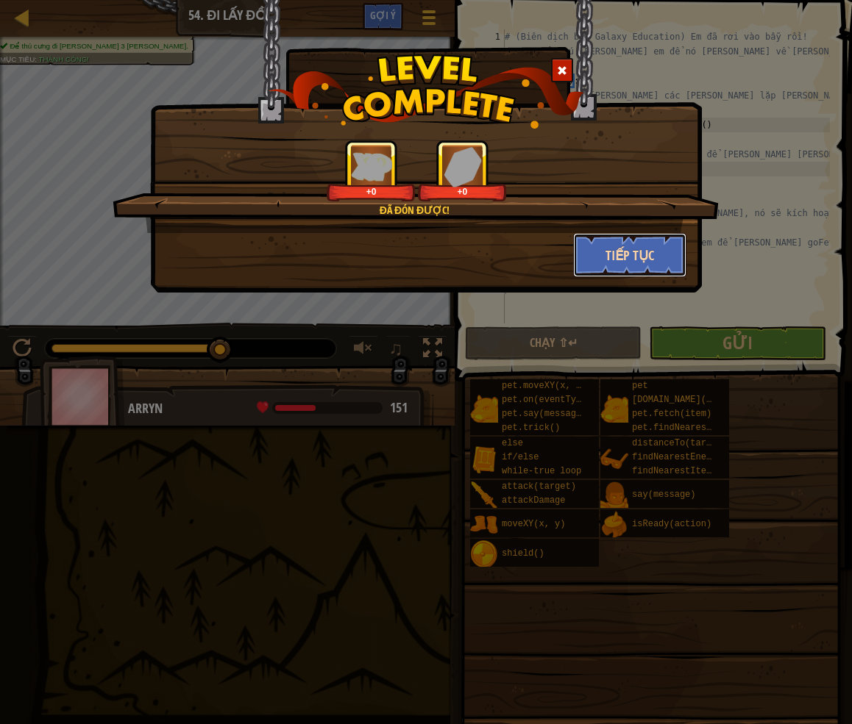
click at [624, 268] on button "Tiếp tục" at bounding box center [630, 255] width 114 height 44
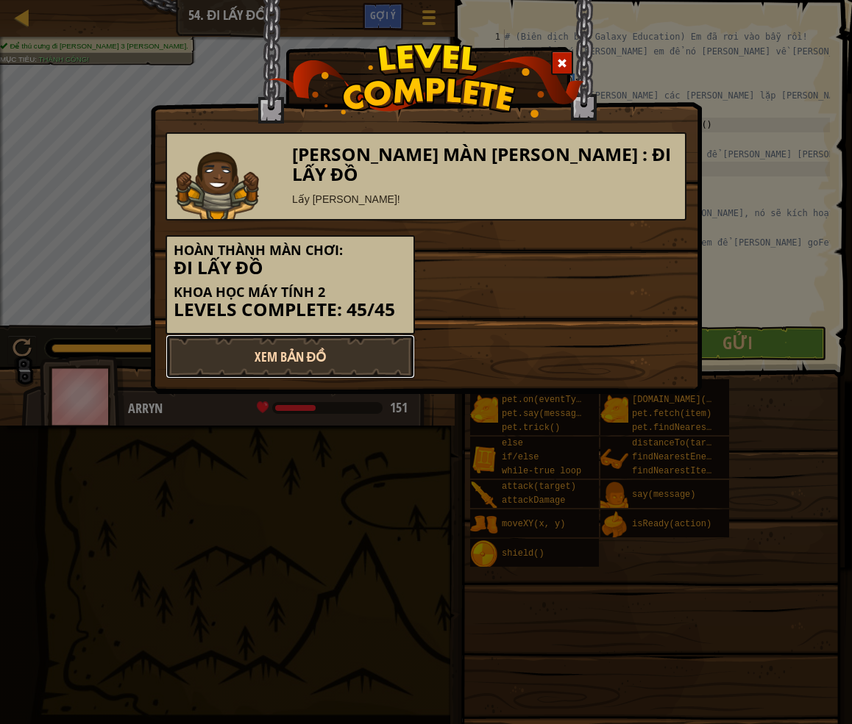
click at [378, 356] on link "Xem Bản Đồ" at bounding box center [289, 357] width 249 height 44
select select "vi"
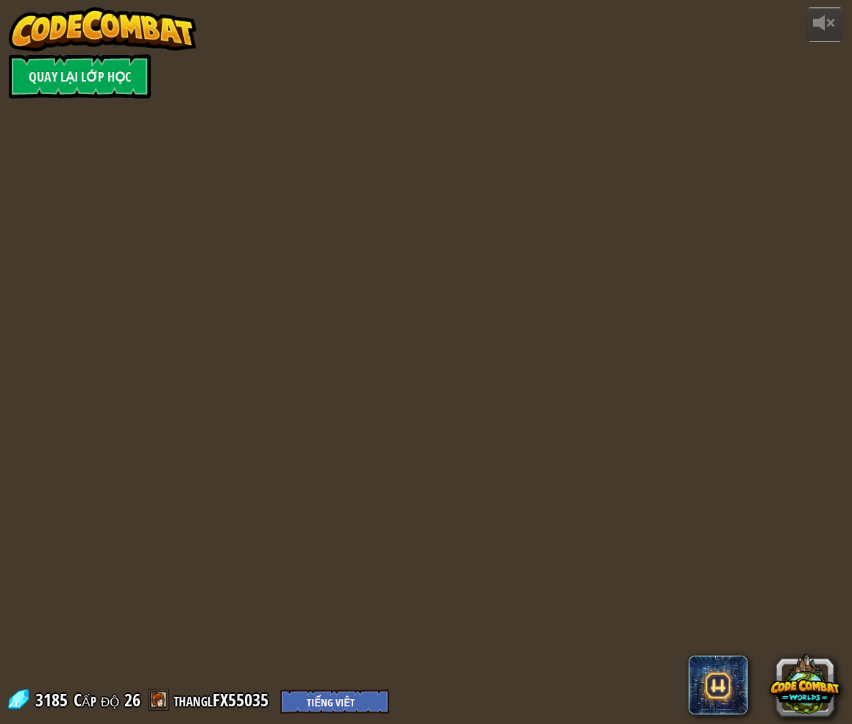
select select "vi"
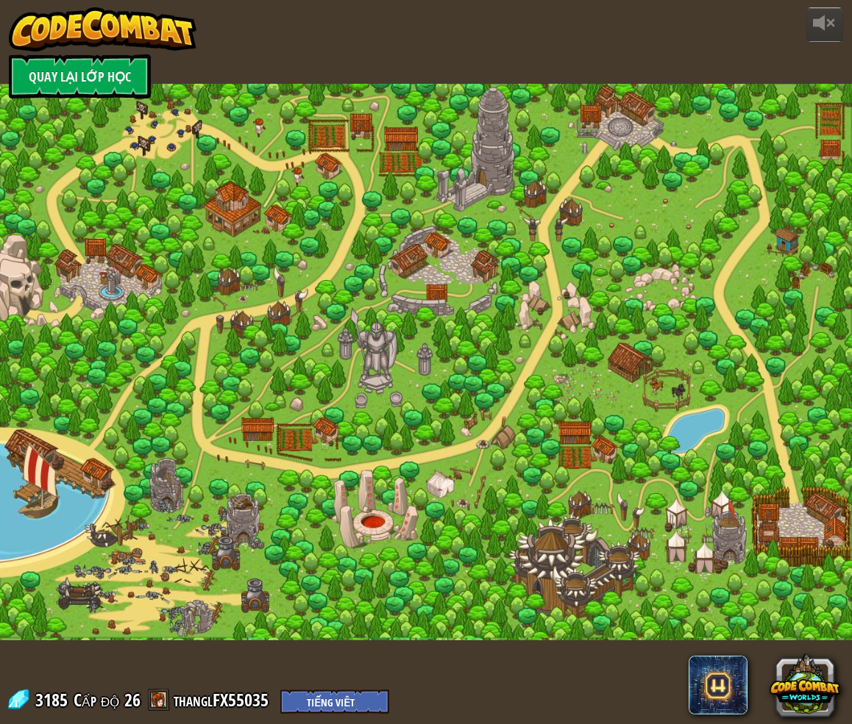
select select "vi"
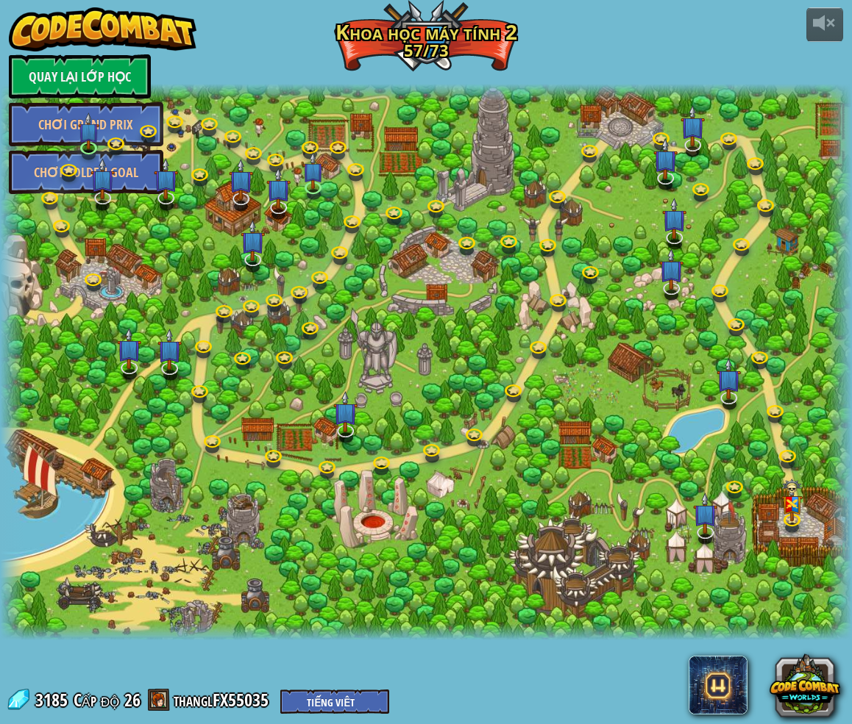
select select "vi"
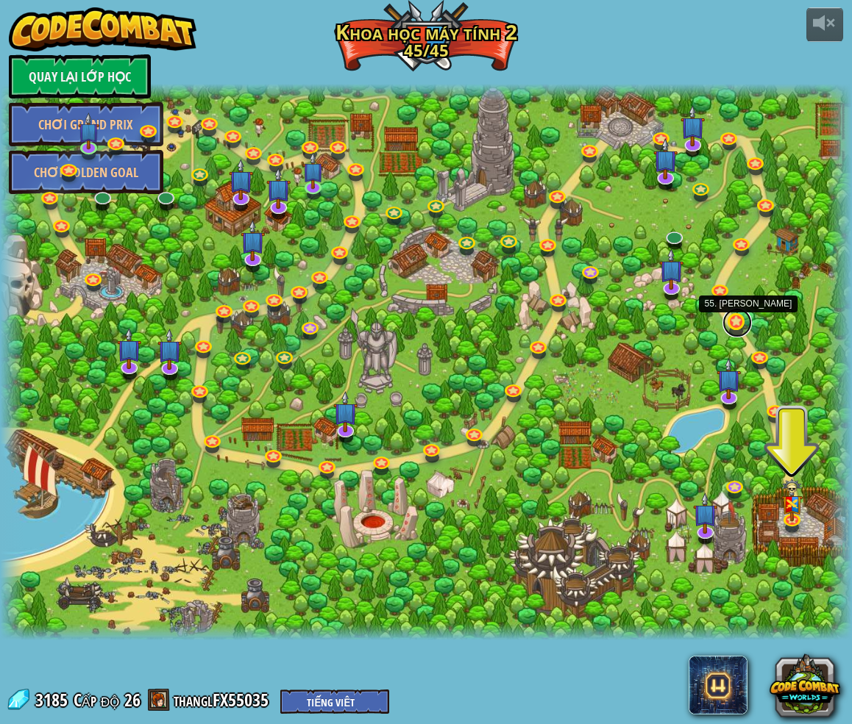
click at [708, 322] on link at bounding box center [736, 322] width 29 height 29
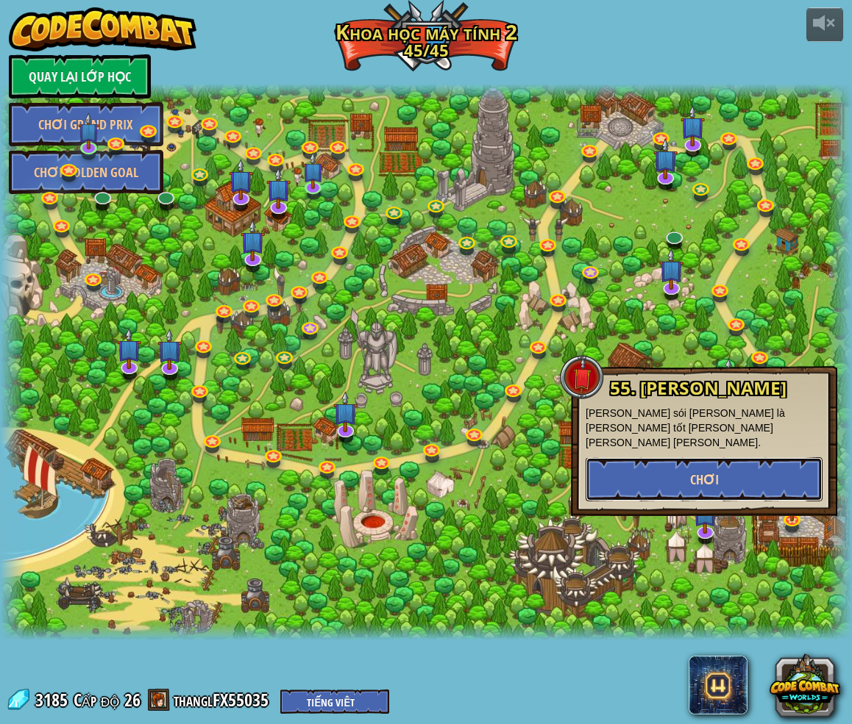
click at [708, 480] on button "Chơi" at bounding box center [703, 479] width 237 height 44
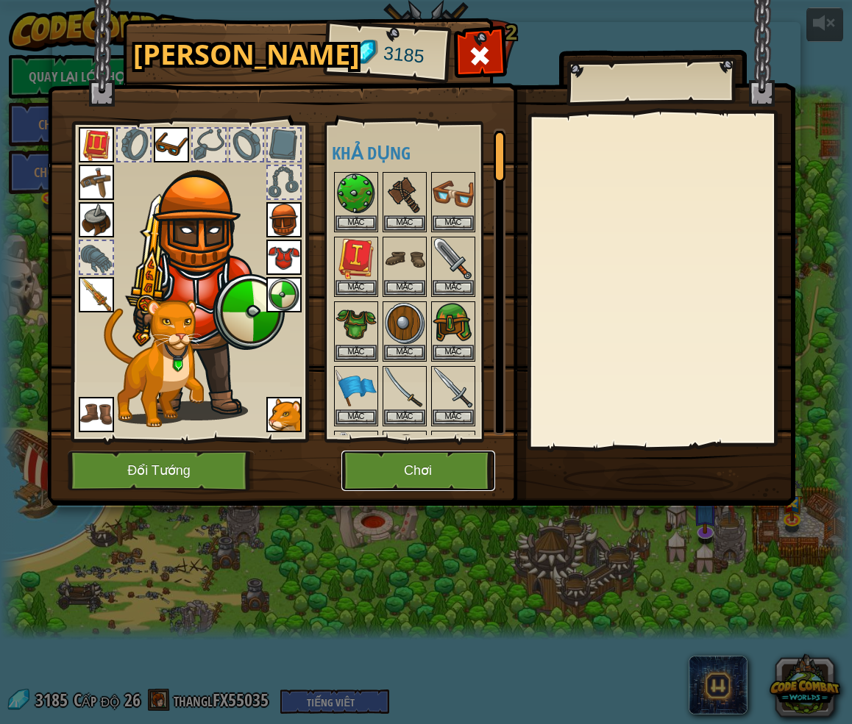
click at [401, 479] on button "Chơi" at bounding box center [418, 471] width 154 height 40
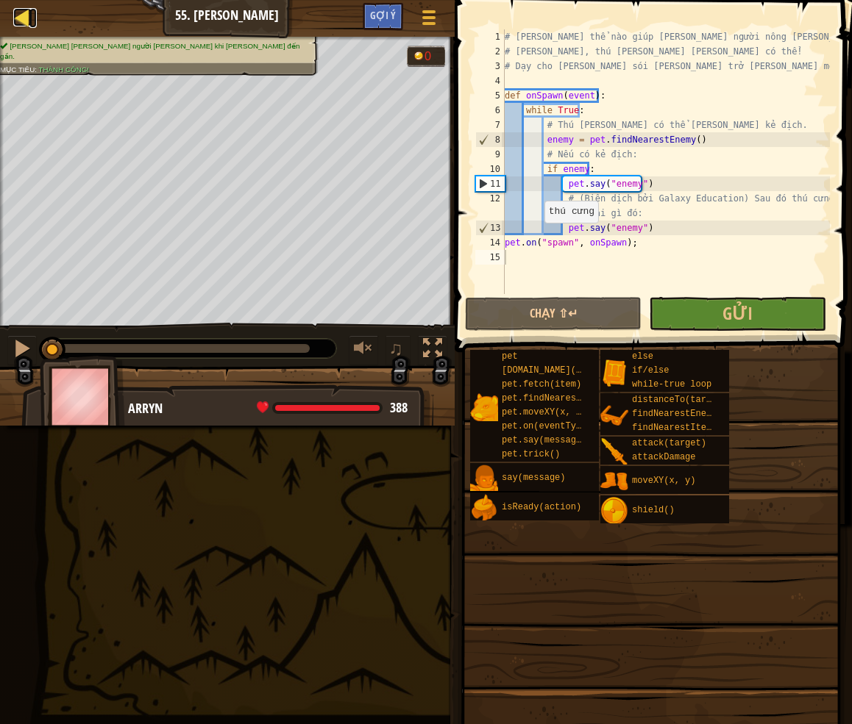
click at [24, 24] on div at bounding box center [22, 17] width 18 height 18
select select "vi"
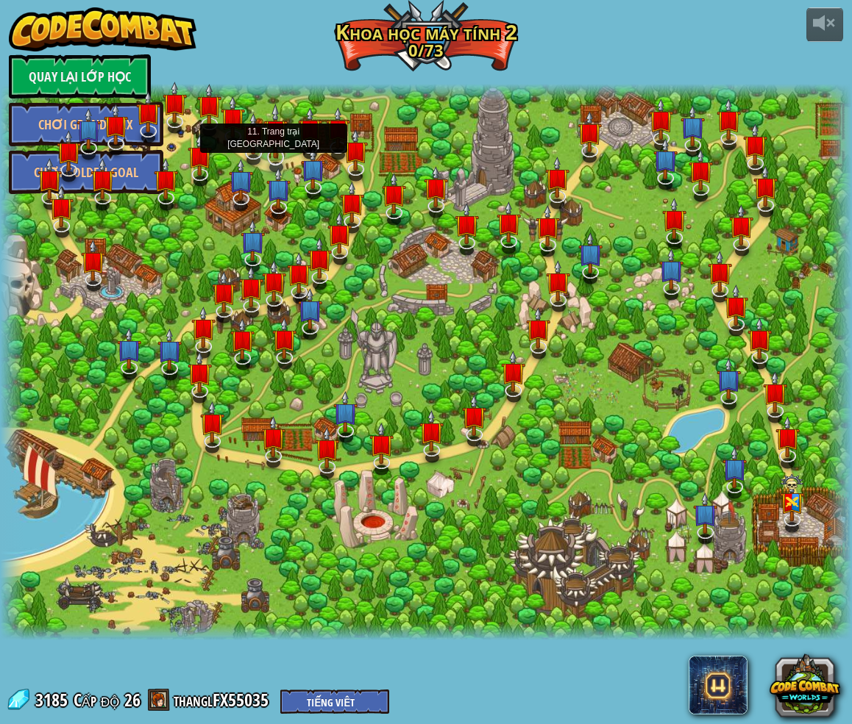
select select "vi"
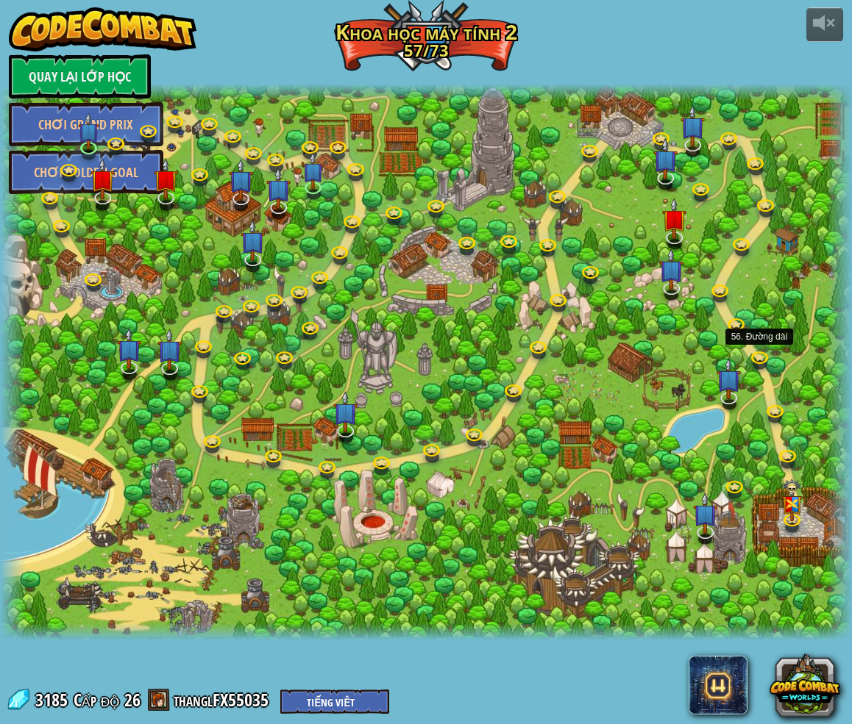
select select "vi"
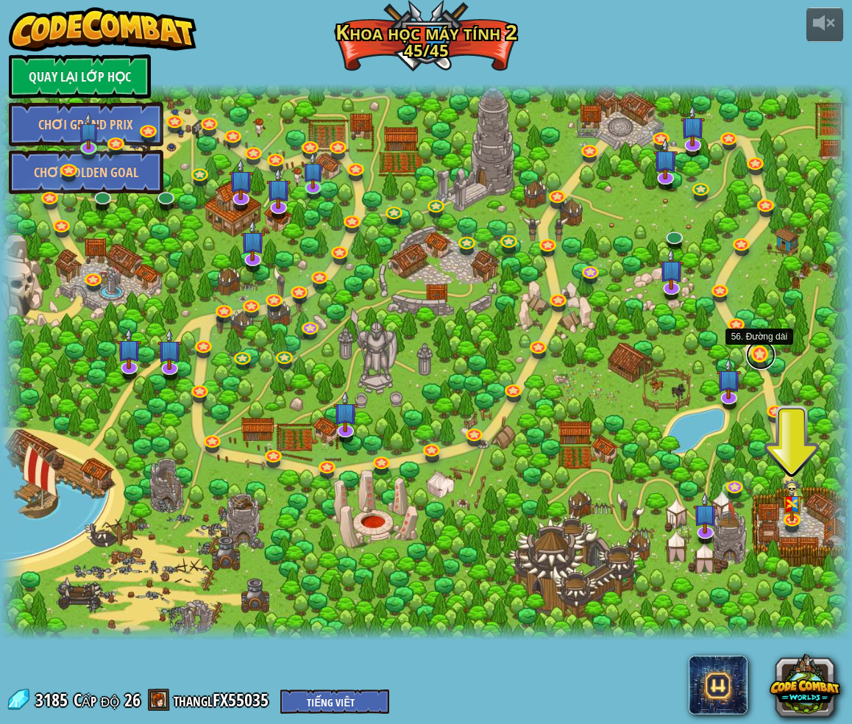
click at [708, 355] on link at bounding box center [760, 354] width 29 height 29
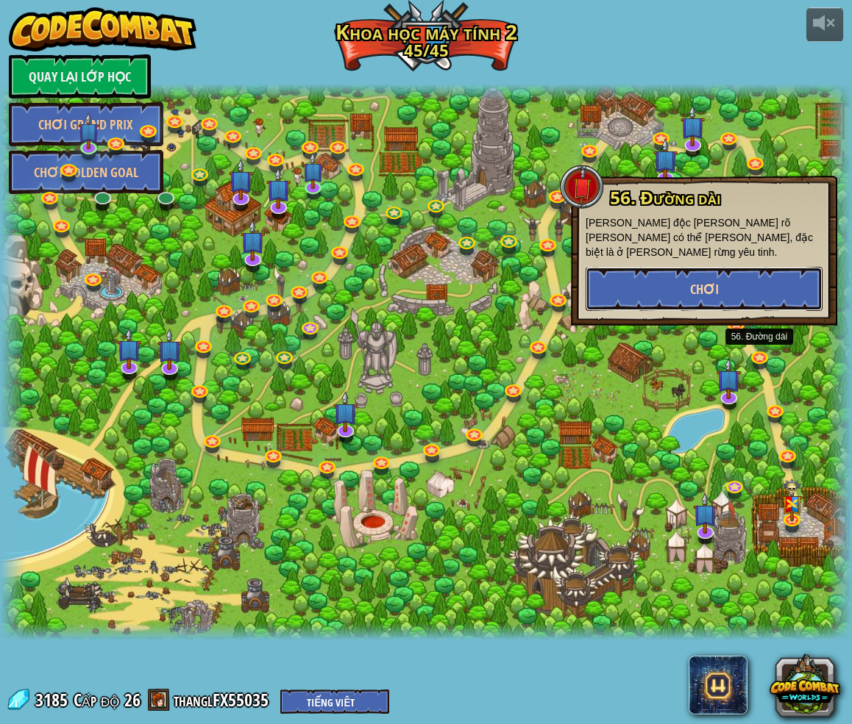
drag, startPoint x: 682, startPoint y: 257, endPoint x: 682, endPoint y: 271, distance: 14.7
click at [682, 271] on button "Chơi" at bounding box center [703, 289] width 237 height 44
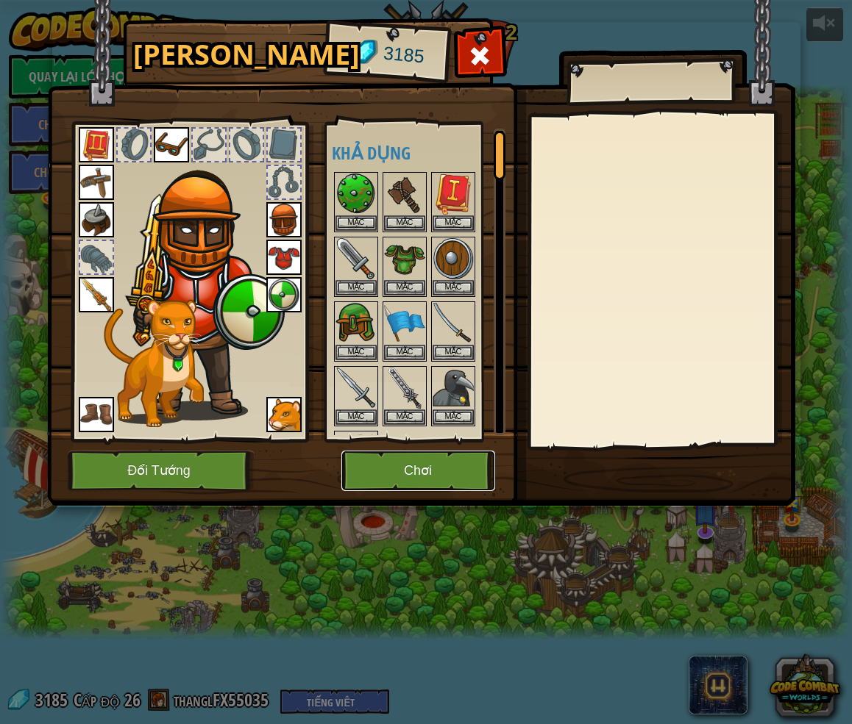
click at [408, 455] on button "Chơi" at bounding box center [418, 471] width 154 height 40
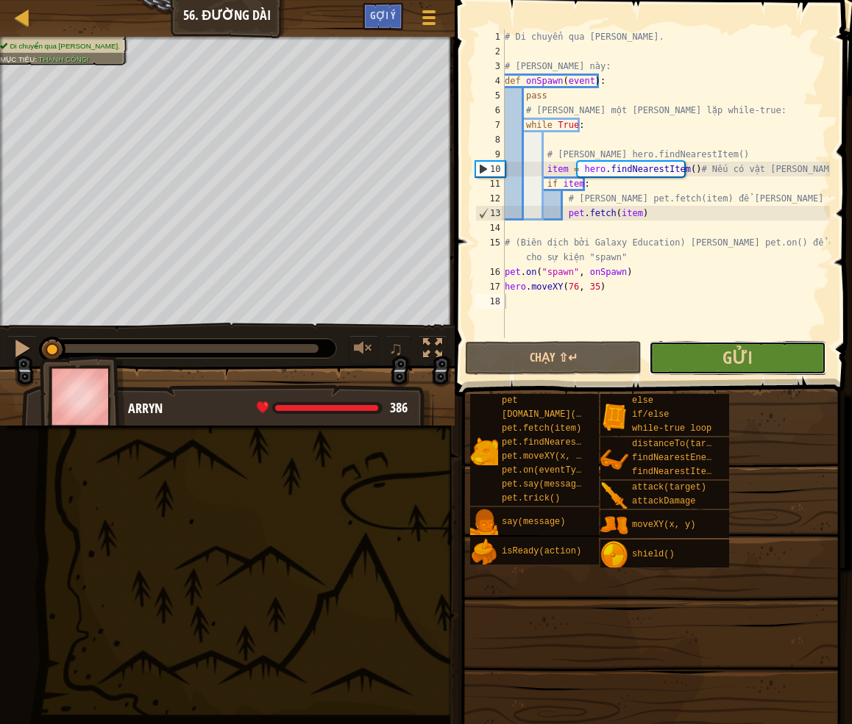
click at [708, 362] on button "Gửi" at bounding box center [737, 358] width 176 height 34
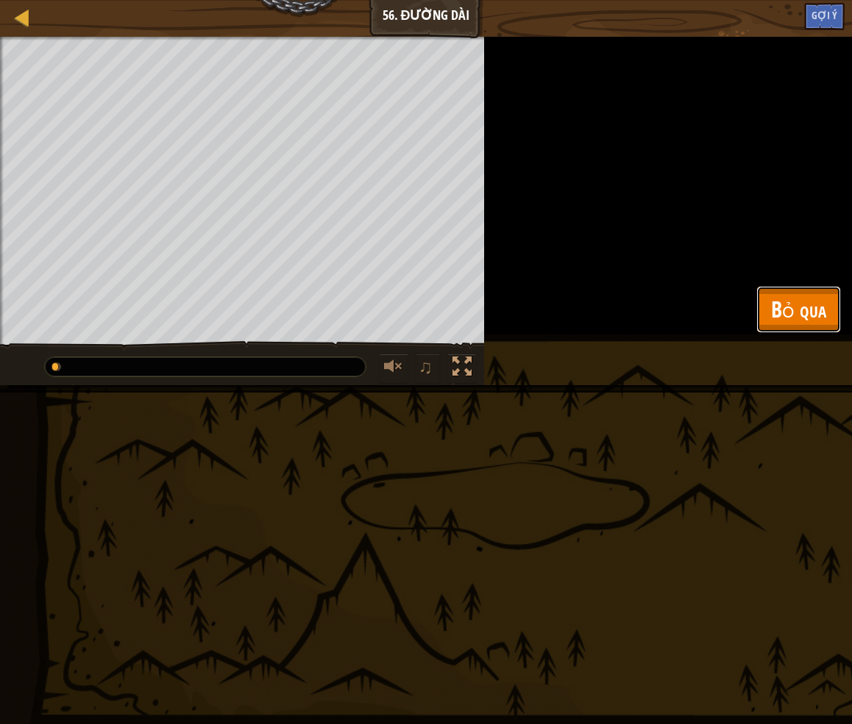
click at [708, 298] on button "Bỏ qua" at bounding box center [798, 309] width 85 height 47
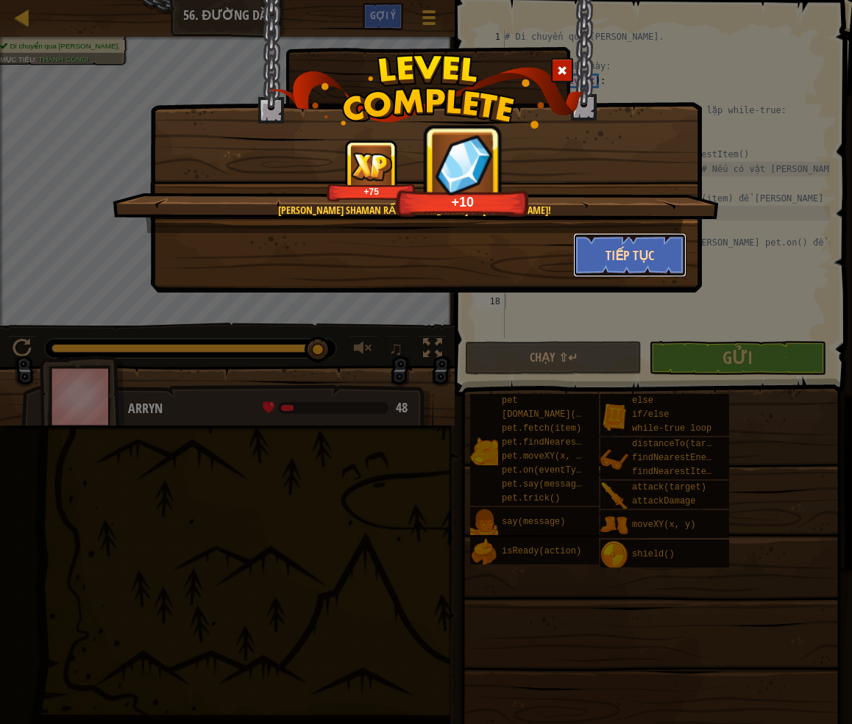
click at [598, 245] on button "Tiếp tục" at bounding box center [630, 255] width 114 height 44
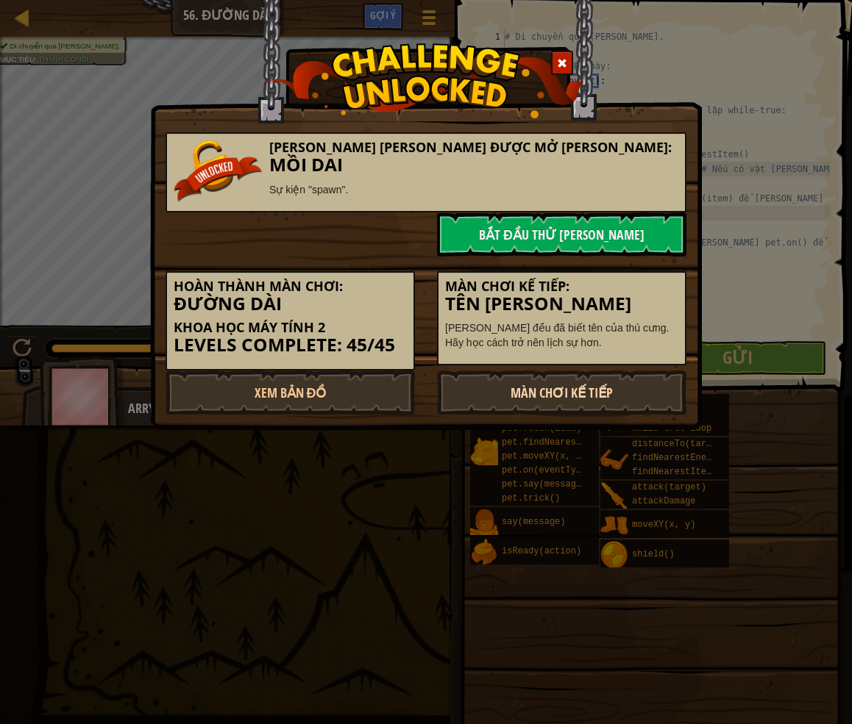
click at [521, 392] on link "Màn chơi kế tiếp" at bounding box center [561, 393] width 249 height 44
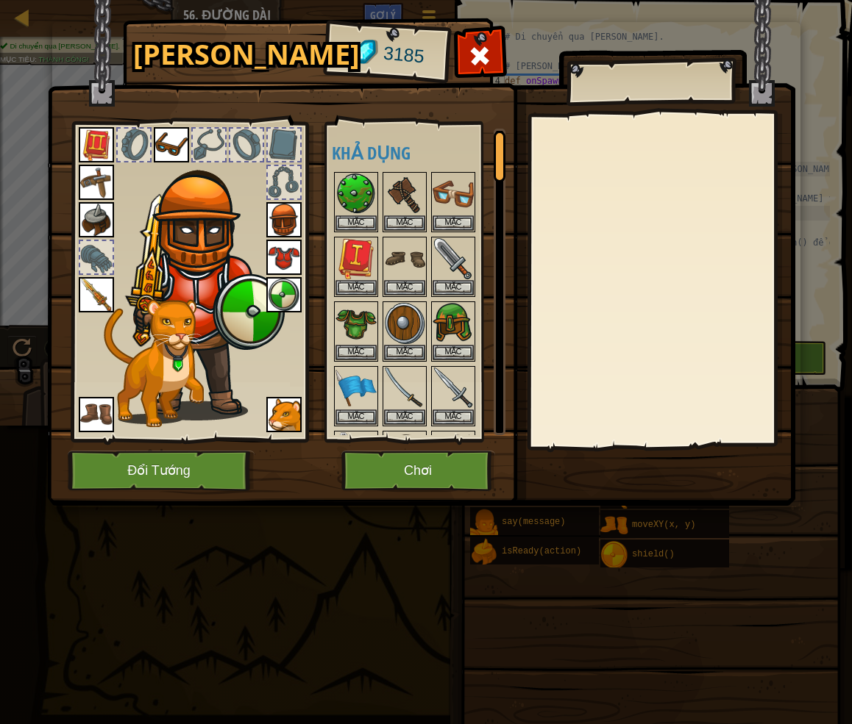
drag, startPoint x: 442, startPoint y: 445, endPoint x: 442, endPoint y: 454, distance: 8.8
click at [442, 454] on div "[PERSON_NAME] 3185 [PERSON_NAME] [PERSON_NAME] (click đúp để trang bị) Bị [PERS…" at bounding box center [426, 264] width 748 height 485
click at [388, 479] on button "Chơi" at bounding box center [418, 471] width 154 height 40
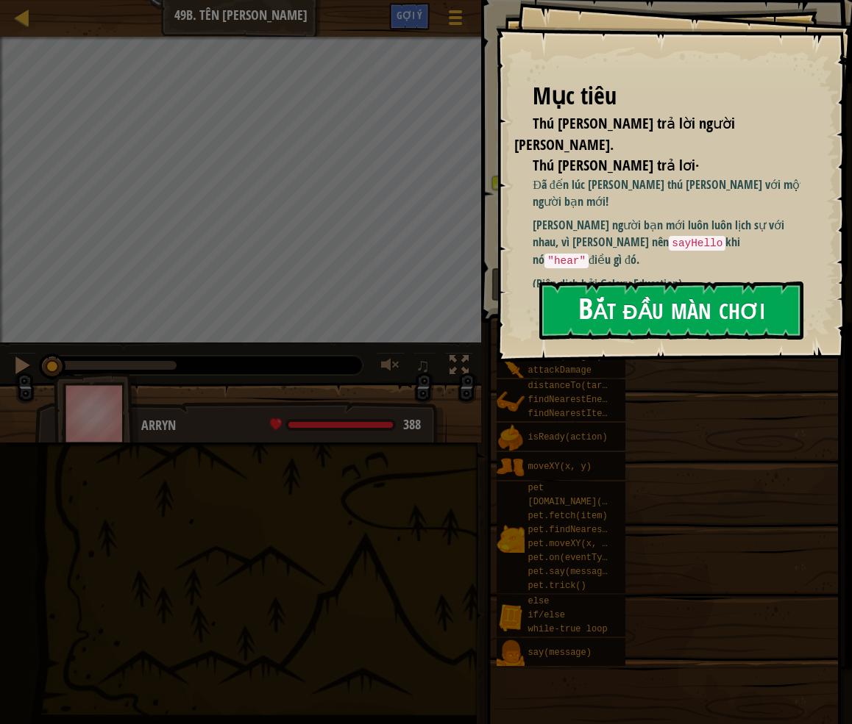
click at [663, 309] on button "Bắt đầu màn chơi" at bounding box center [671, 311] width 264 height 58
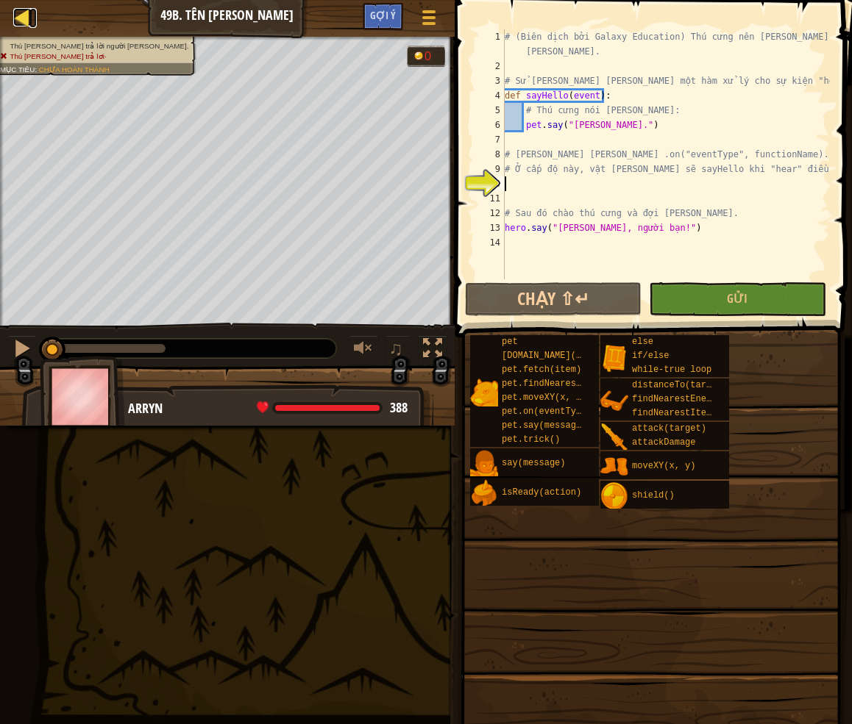
click at [28, 17] on div at bounding box center [22, 17] width 18 height 18
select select "vi"
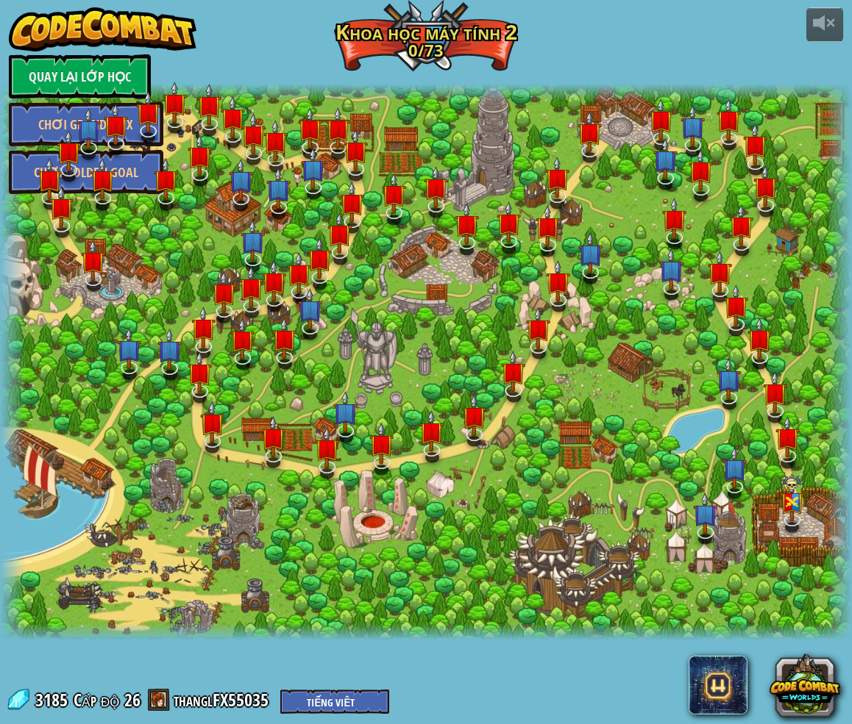
select select "vi"
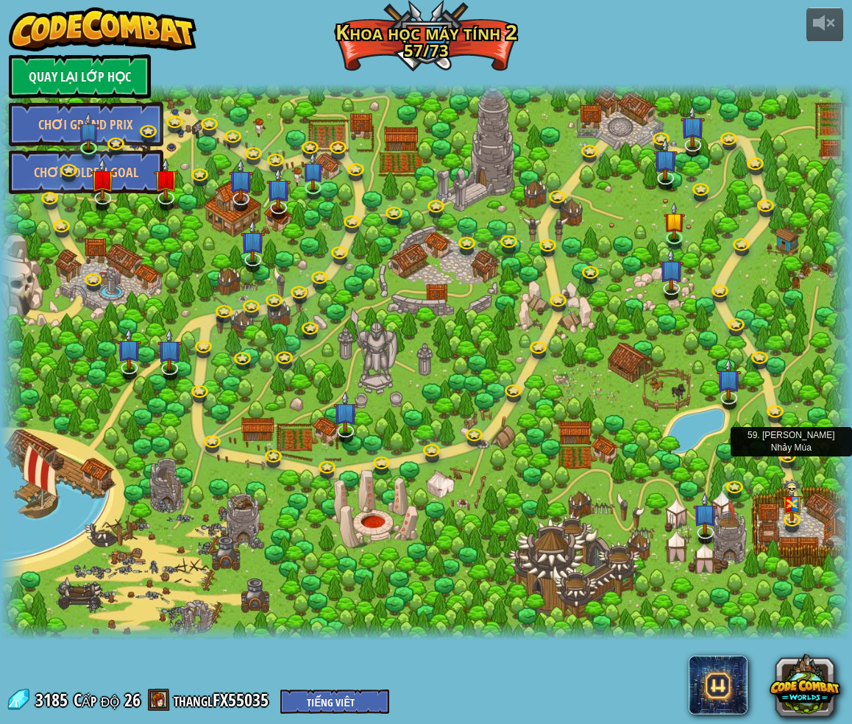
select select "vi"
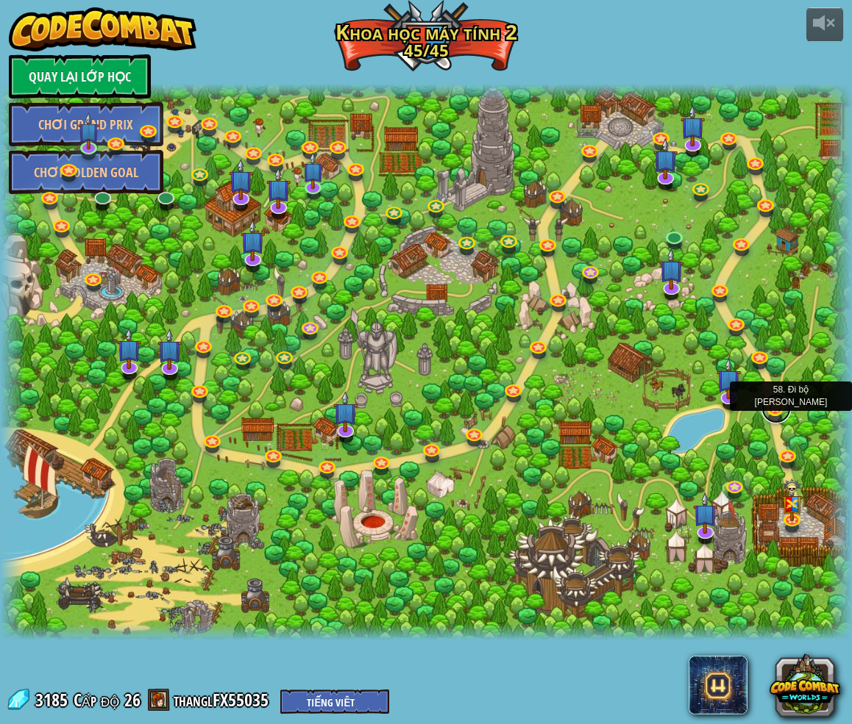
drag, startPoint x: 805, startPoint y: 568, endPoint x: 774, endPoint y: 415, distance: 155.5
click at [708, 418] on link at bounding box center [775, 408] width 29 height 29
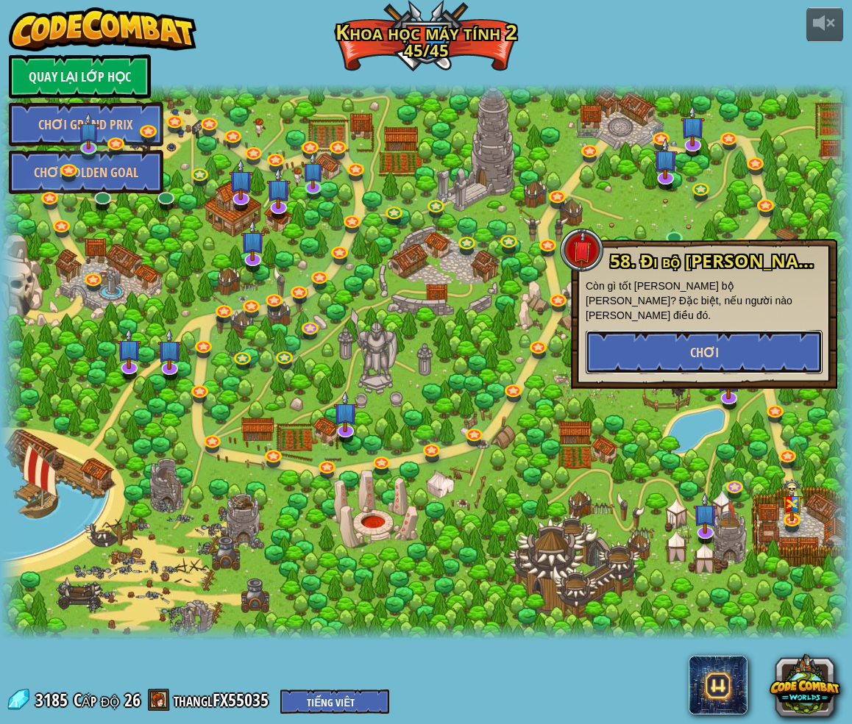
click at [704, 343] on span "Chơi" at bounding box center [704, 352] width 29 height 18
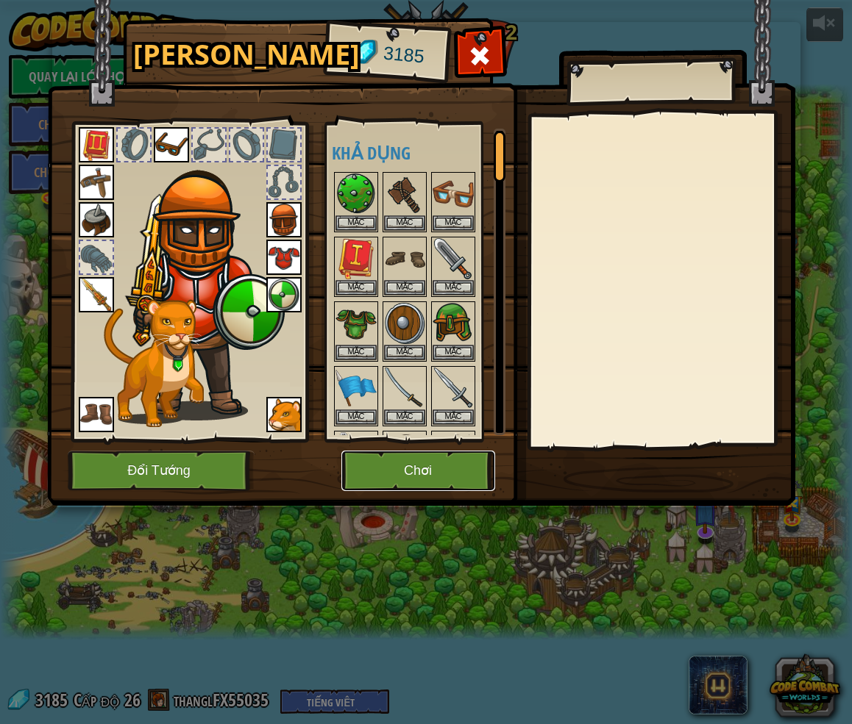
click at [442, 460] on button "Chơi" at bounding box center [418, 471] width 154 height 40
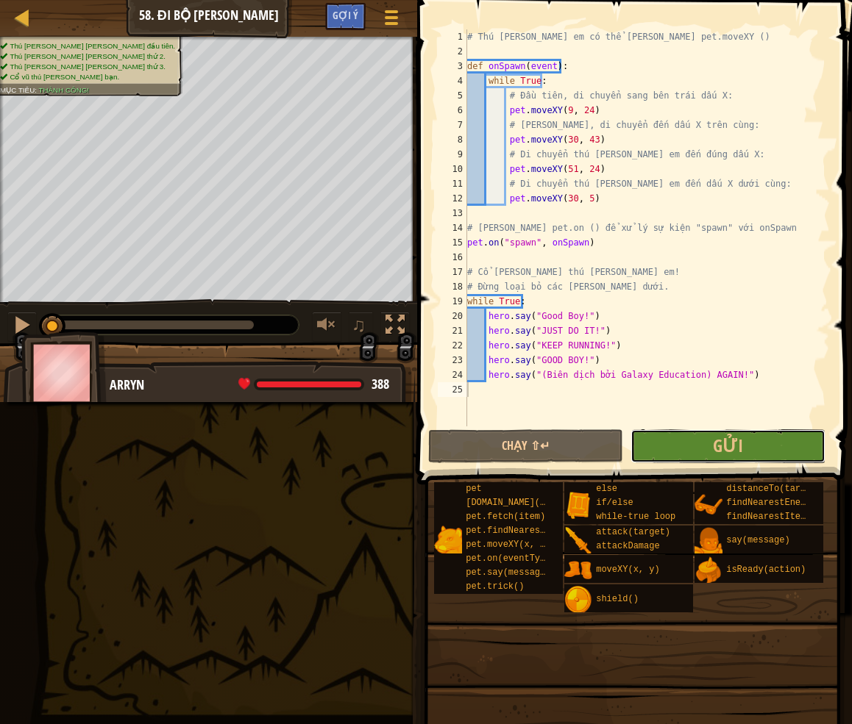
drag, startPoint x: 711, startPoint y: 439, endPoint x: 711, endPoint y: 454, distance: 15.4
click at [708, 443] on button "Gửi" at bounding box center [727, 446] width 195 height 34
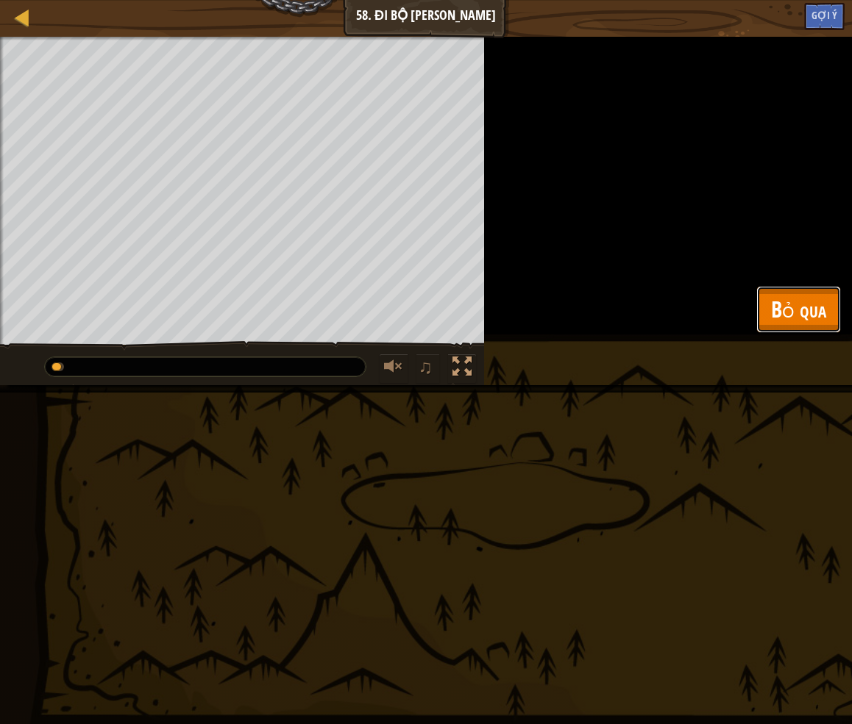
click at [708, 326] on button "Bỏ qua" at bounding box center [798, 309] width 85 height 47
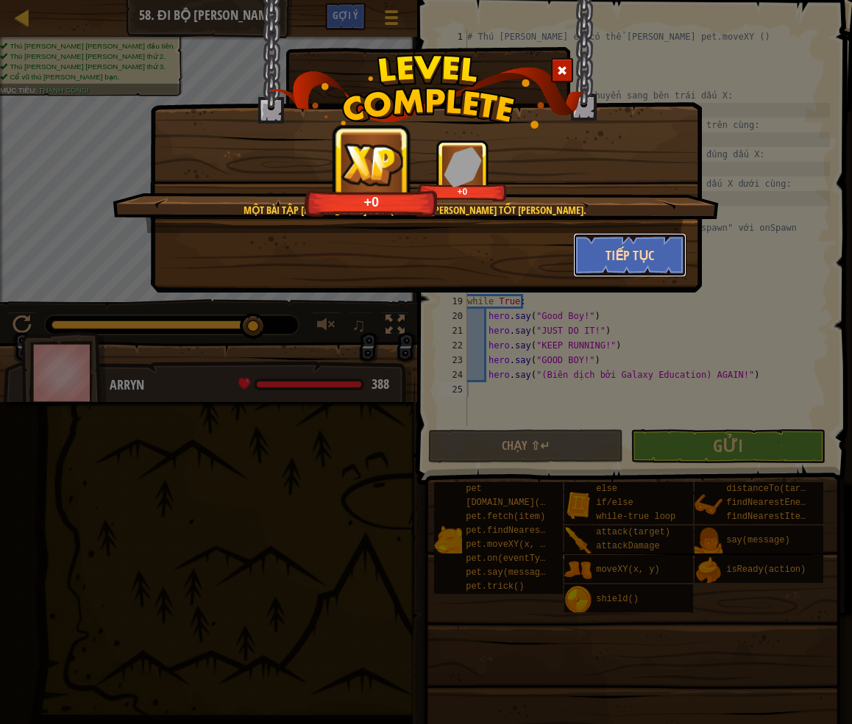
click at [585, 244] on button "Tiếp tục" at bounding box center [630, 255] width 114 height 44
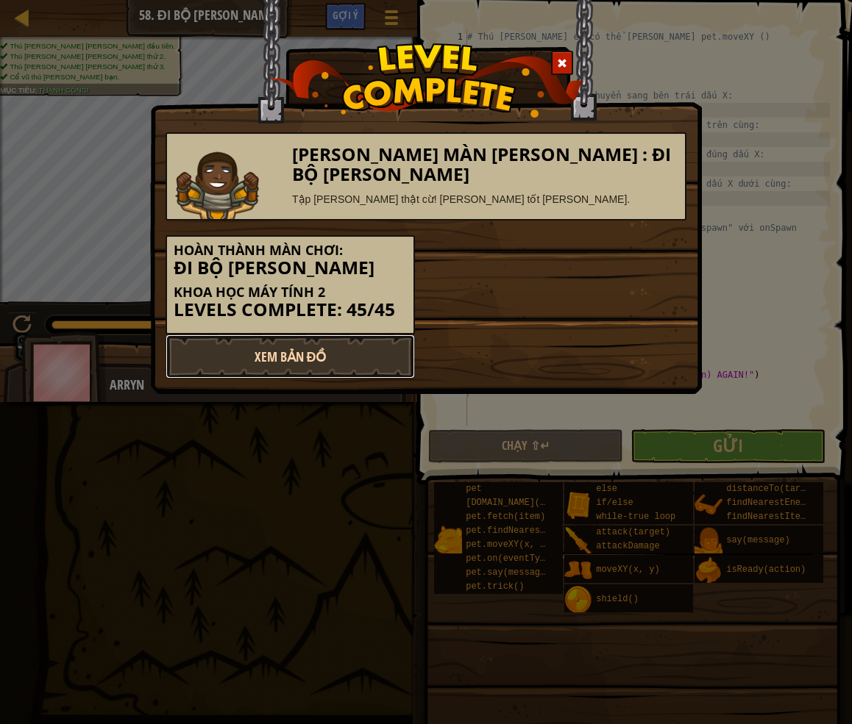
click at [357, 344] on link "Xem Bản Đồ" at bounding box center [289, 357] width 249 height 44
select select "vi"
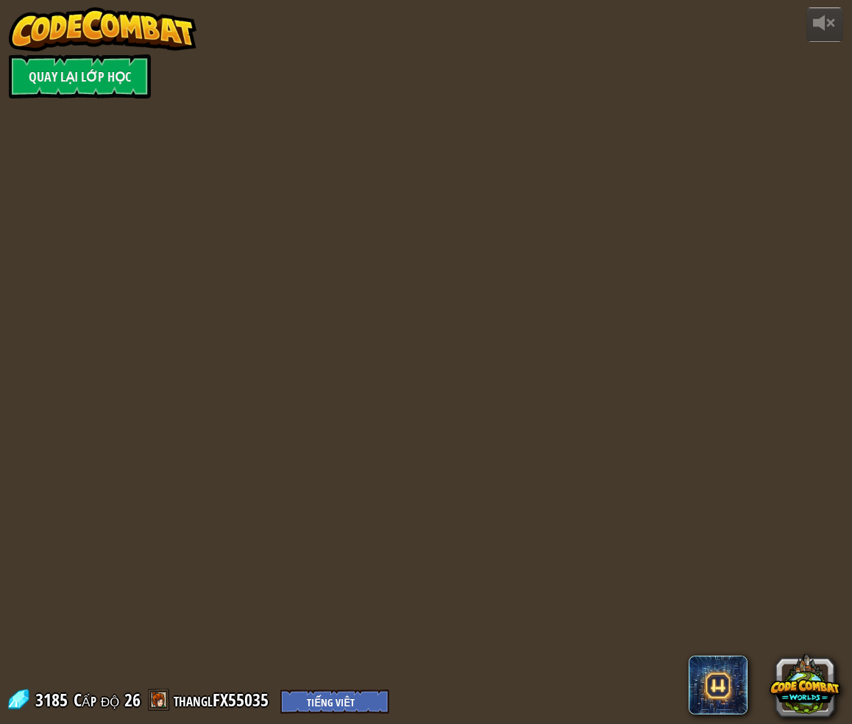
select select "vi"
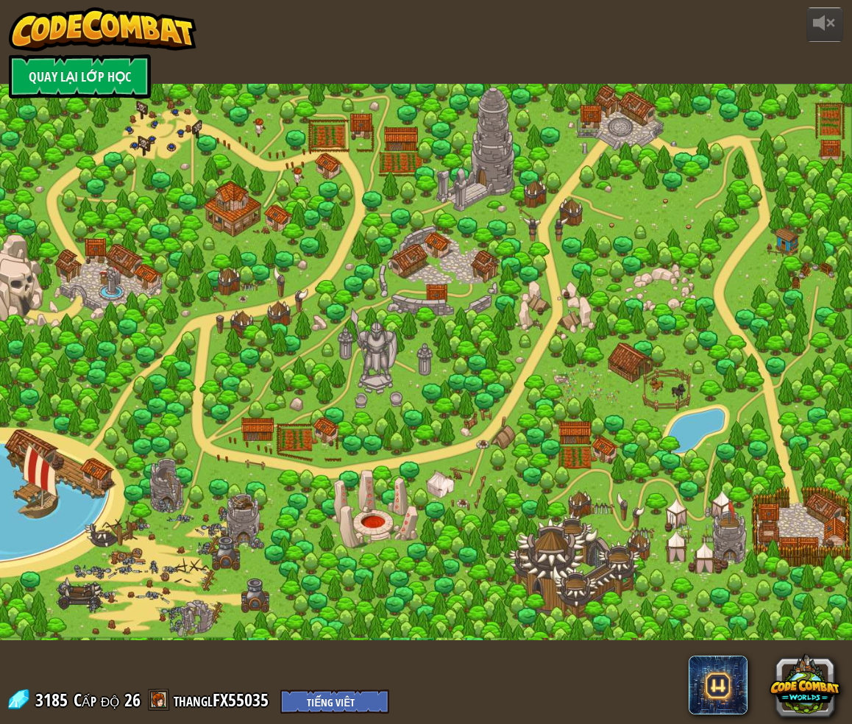
select select "vi"
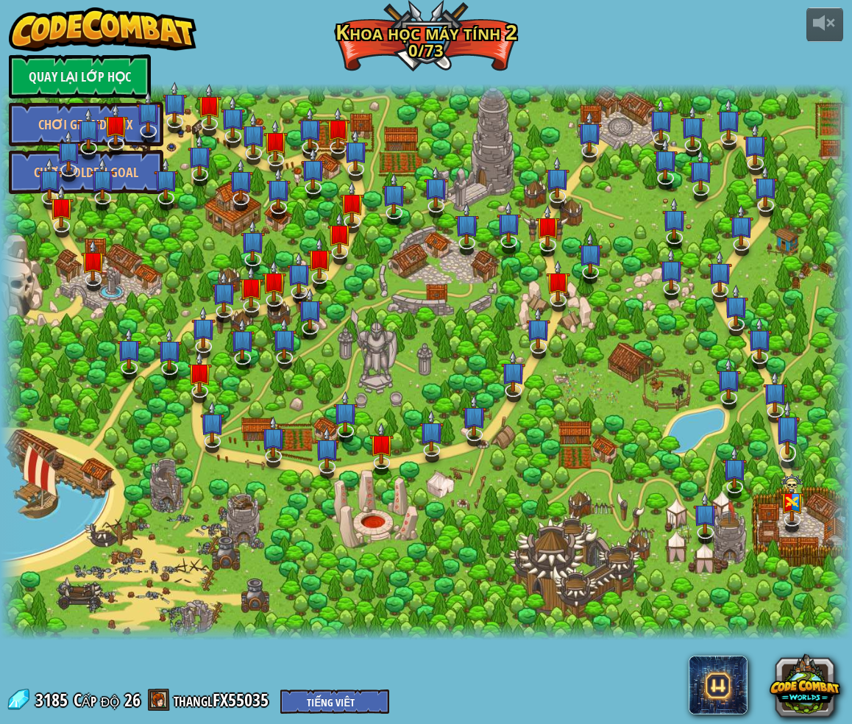
select select "vi"
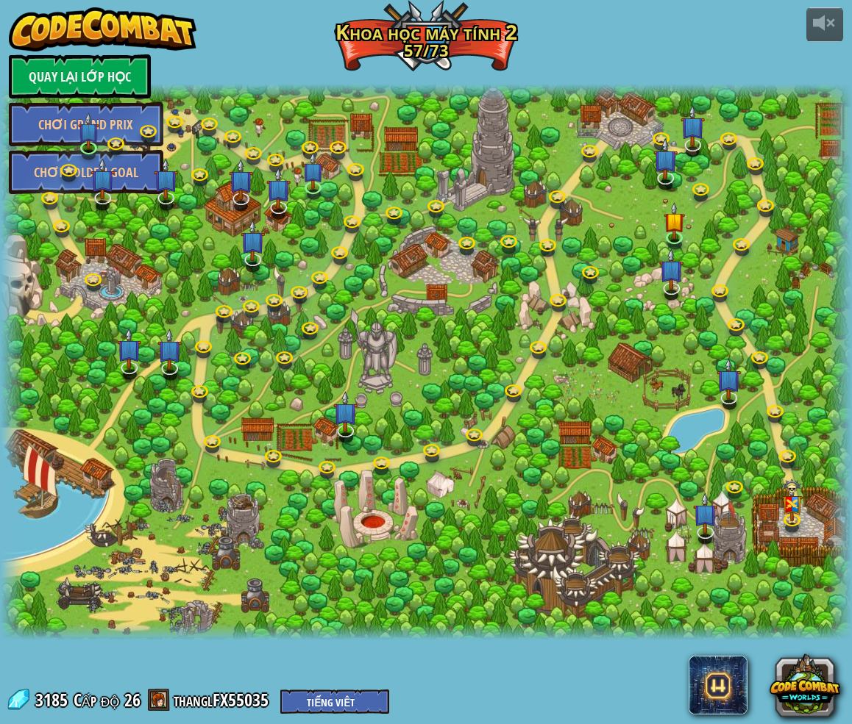
click at [708, 446] on div at bounding box center [426, 362] width 852 height 557
select select "vi"
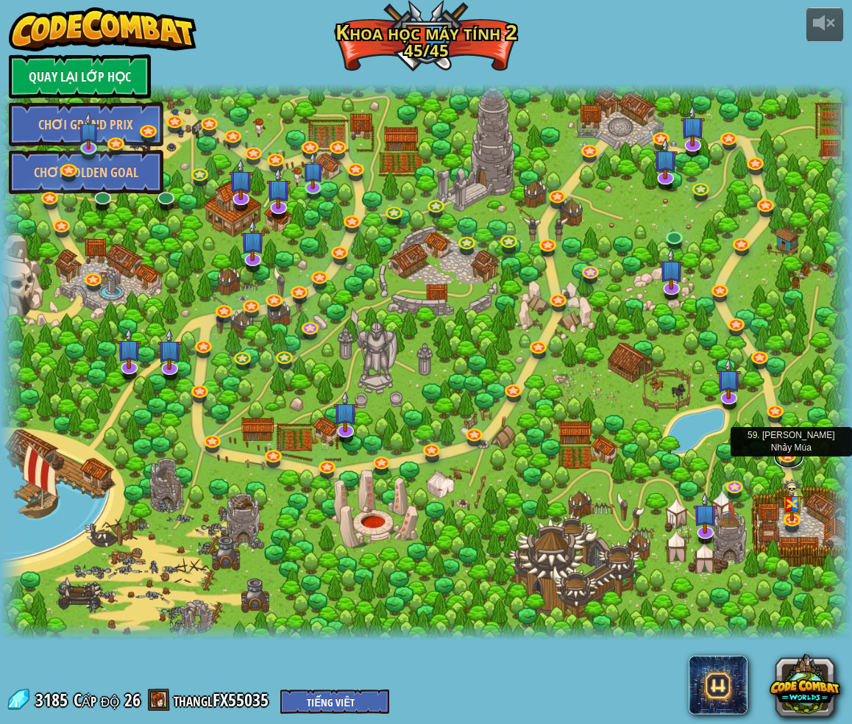
click at [708, 450] on link at bounding box center [788, 457] width 29 height 22
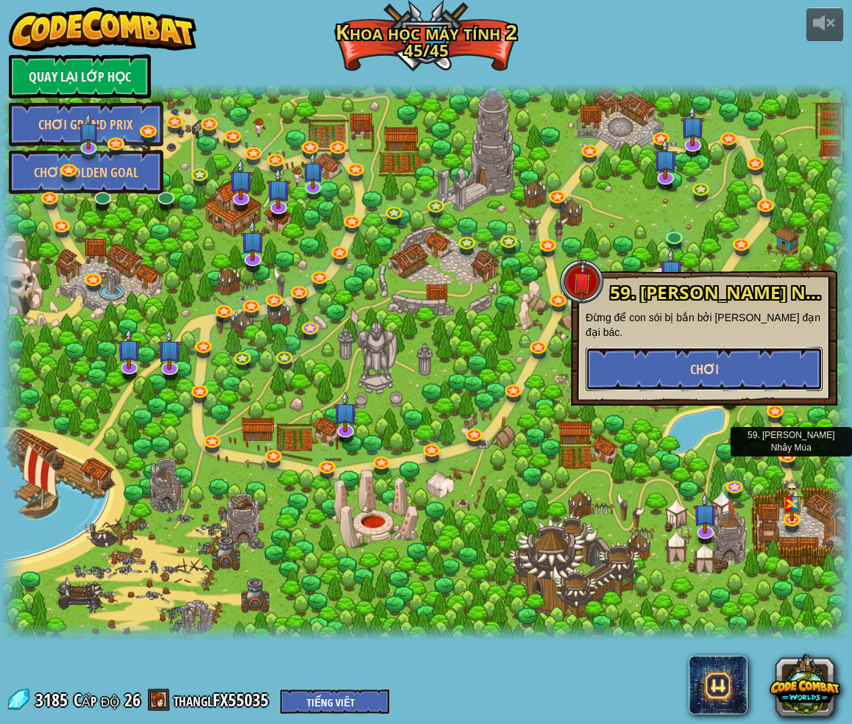
click at [668, 368] on button "Chơi" at bounding box center [703, 369] width 237 height 44
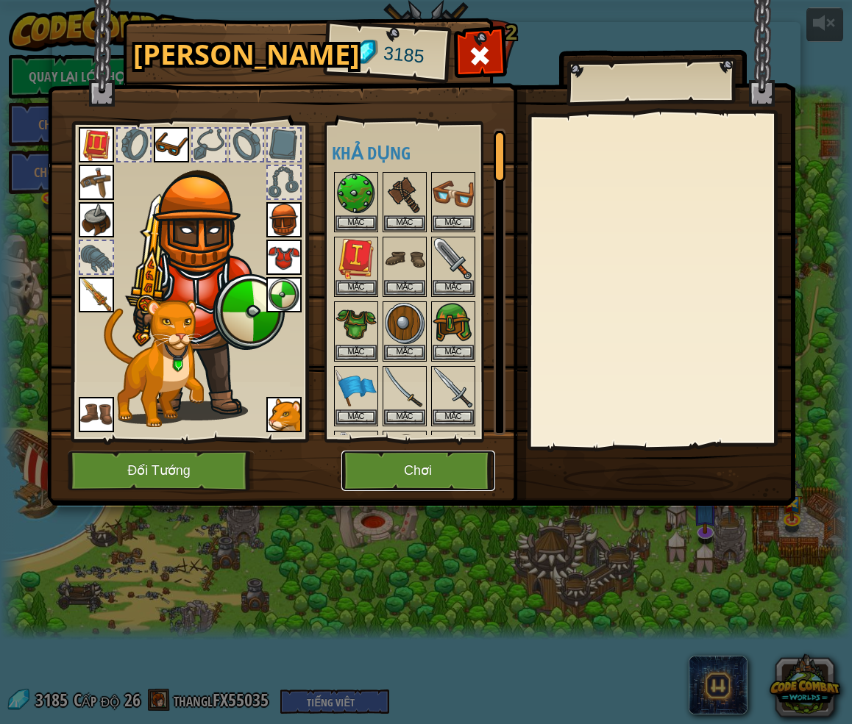
click at [405, 479] on button "Chơi" at bounding box center [418, 471] width 154 height 40
